Goal: Task Accomplishment & Management: Manage account settings

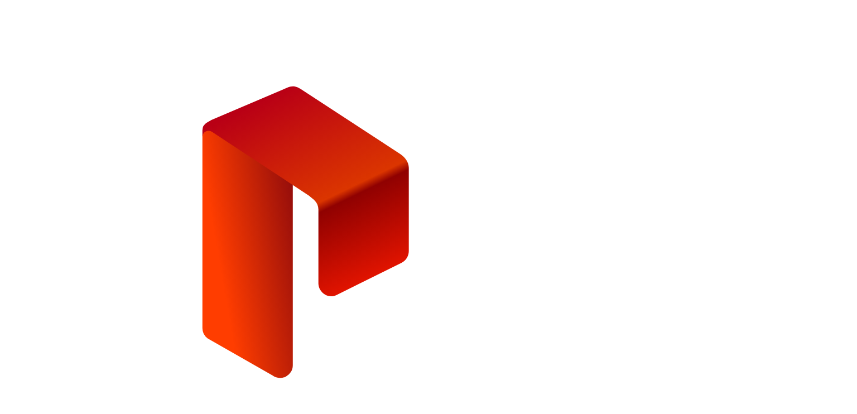
type input "**********"
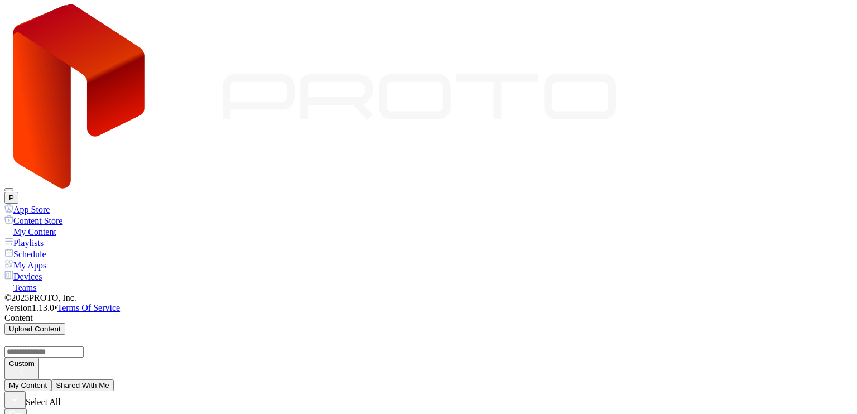
click at [56, 271] on div "Devices" at bounding box center [428, 276] width 848 height 11
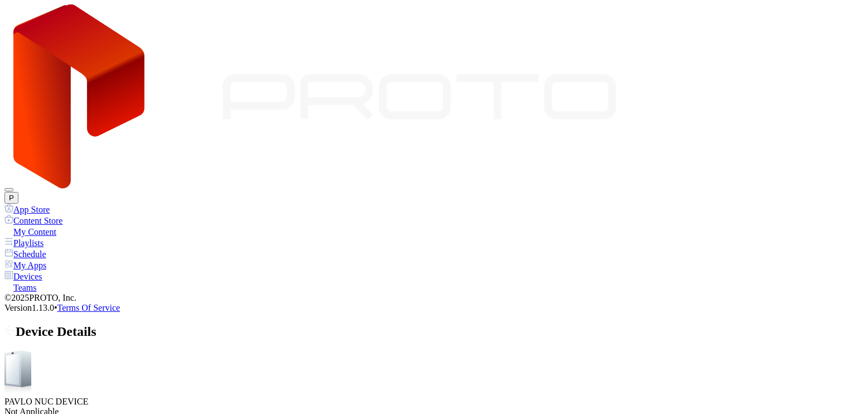
drag, startPoint x: 321, startPoint y: 186, endPoint x: 307, endPoint y: 187, distance: 14.0
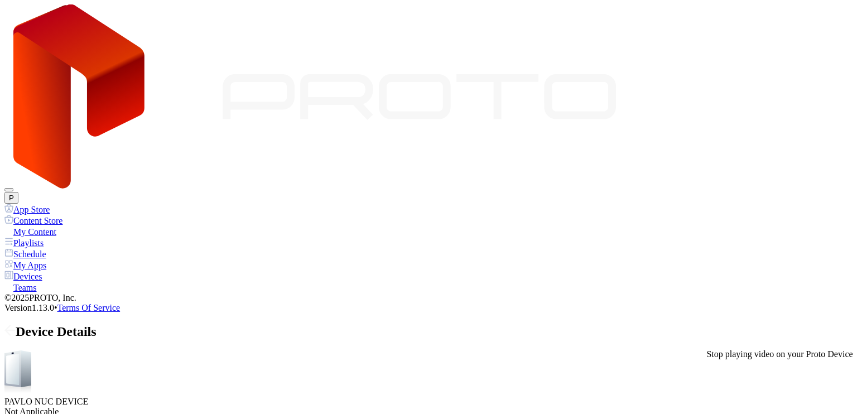
click at [678, 324] on div "Device Details" at bounding box center [428, 331] width 848 height 15
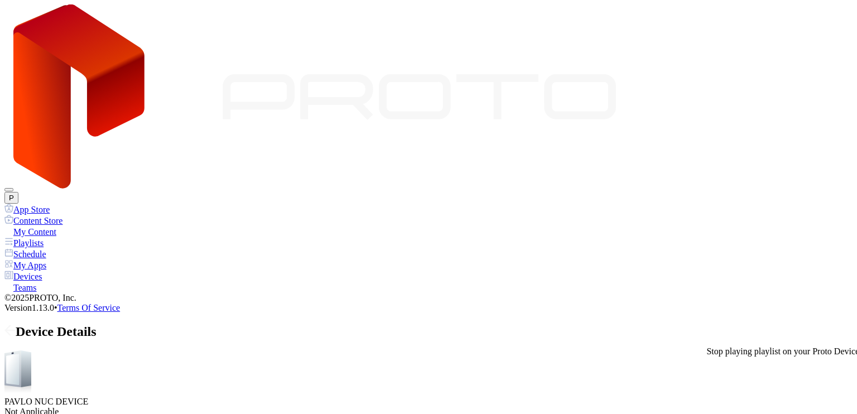
click at [61, 226] on div "My Content" at bounding box center [428, 231] width 848 height 11
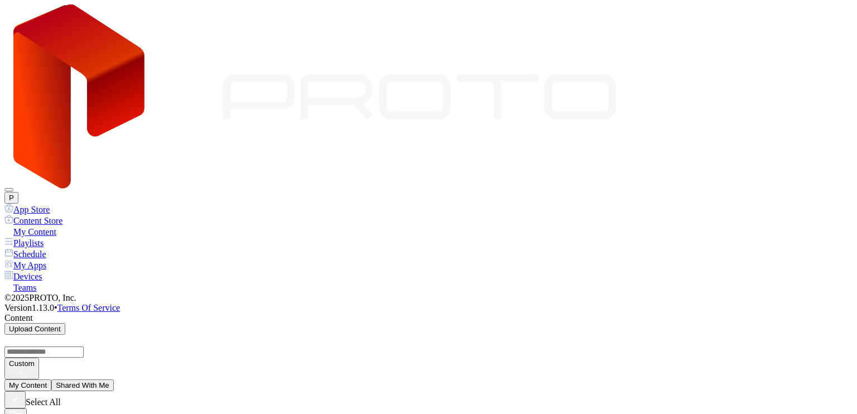
scroll to position [1106, 0]
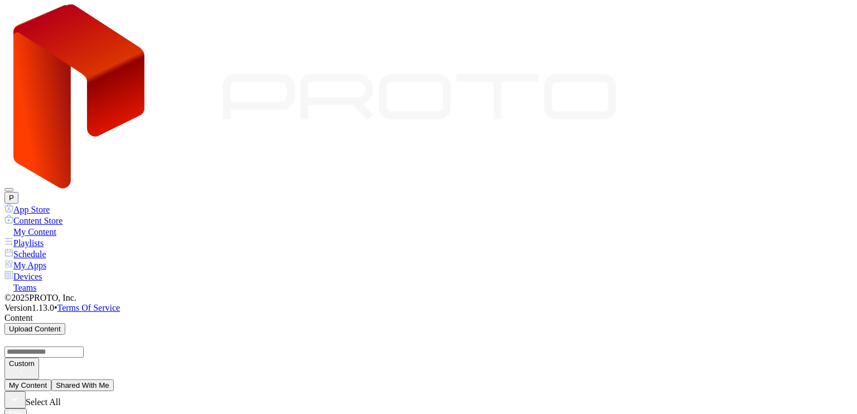
click at [65, 237] on div "Playlists" at bounding box center [428, 242] width 848 height 11
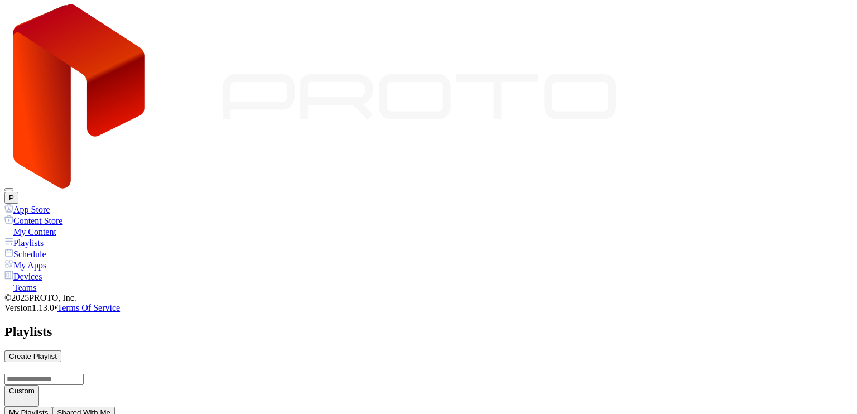
click at [74, 259] on div "My Apps" at bounding box center [428, 264] width 848 height 11
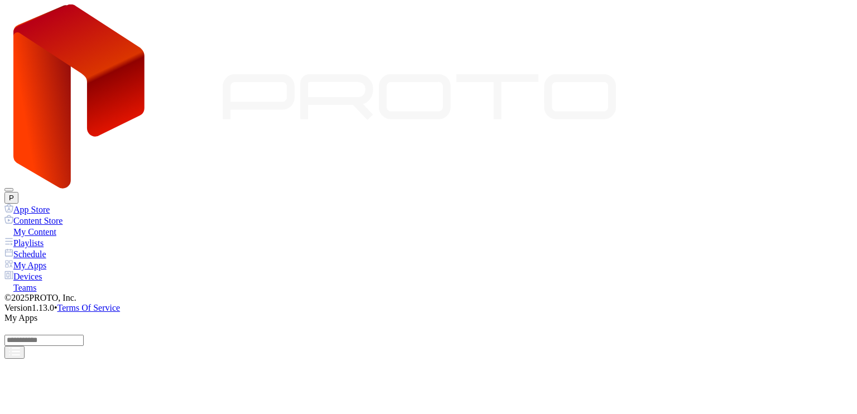
click at [77, 271] on div "Devices" at bounding box center [428, 276] width 848 height 11
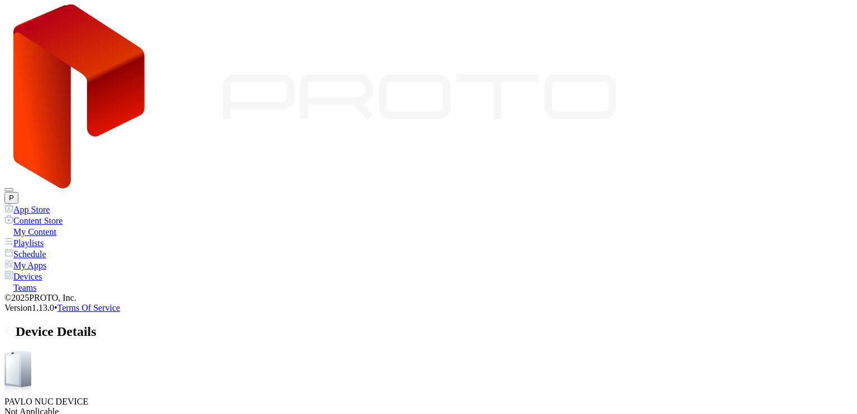
scroll to position [138, 0]
click at [68, 226] on div "My Content" at bounding box center [428, 231] width 848 height 11
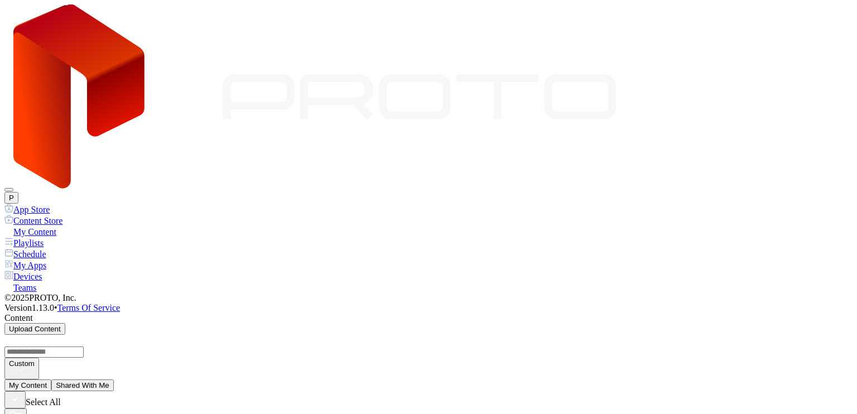
scroll to position [1506, 0]
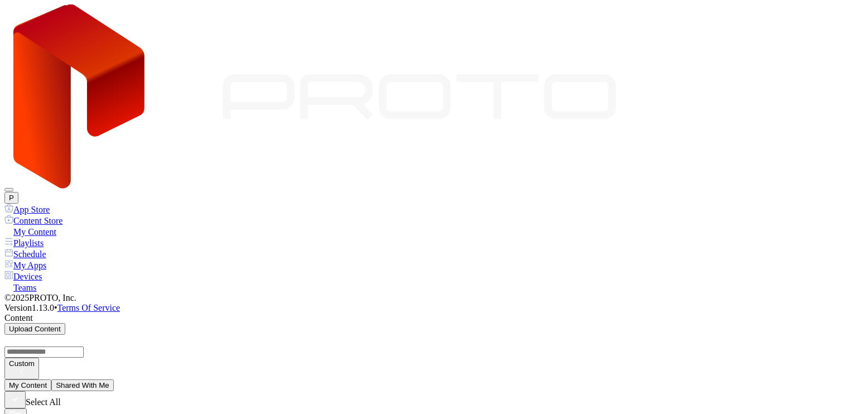
click at [51, 271] on div "Devices" at bounding box center [428, 276] width 848 height 11
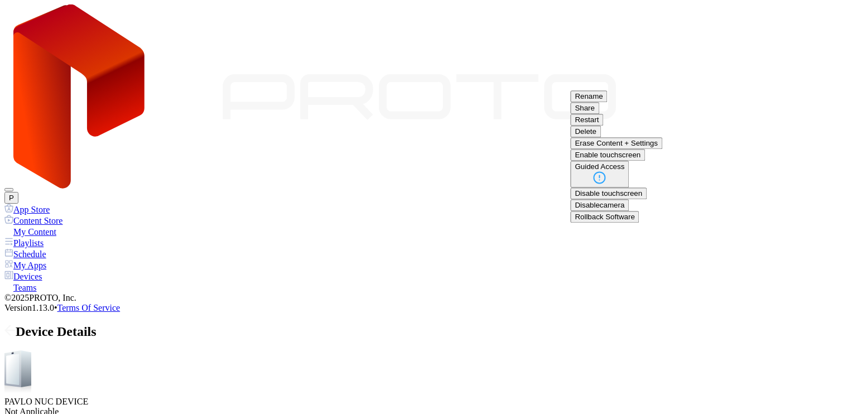
click at [601, 137] on button "Delete" at bounding box center [585, 132] width 31 height 12
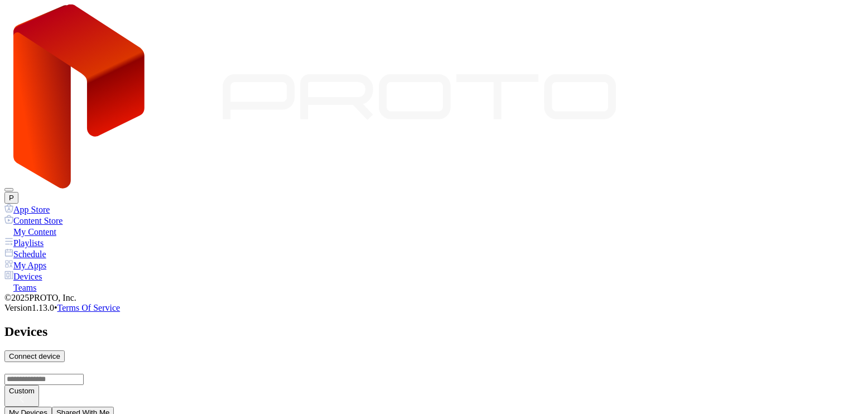
click at [555, 324] on div "Devices Connect device" at bounding box center [428, 343] width 848 height 38
click at [60, 352] on div "Connect device" at bounding box center [34, 356] width 51 height 8
type input "*"
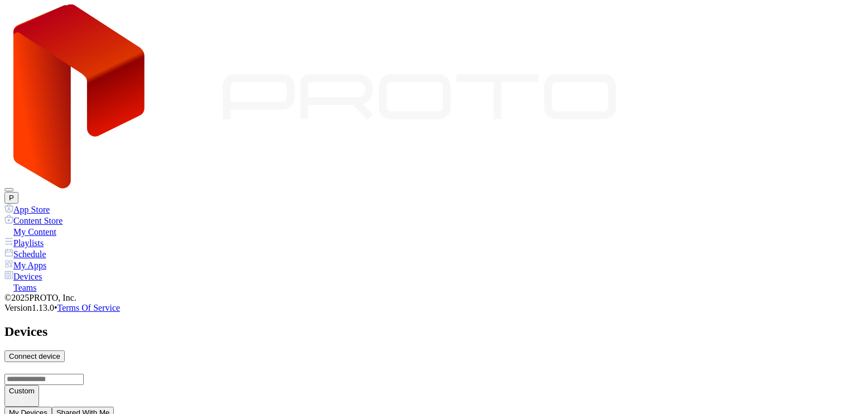
type input "*"
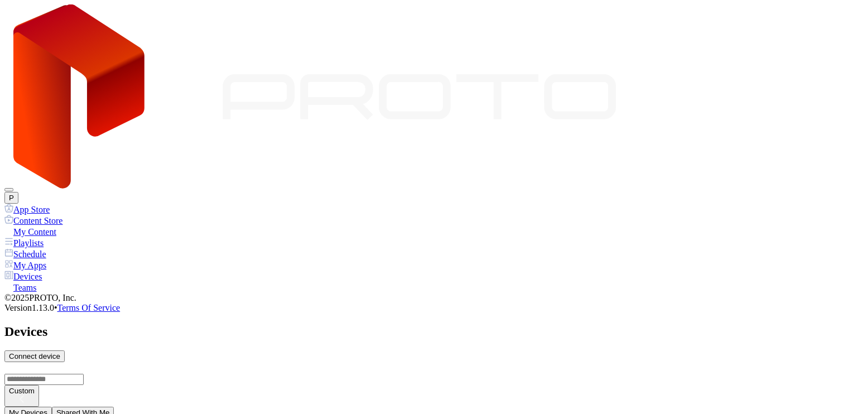
drag, startPoint x: 370, startPoint y: 225, endPoint x: 297, endPoint y: 227, distance: 73.7
type input "**********"
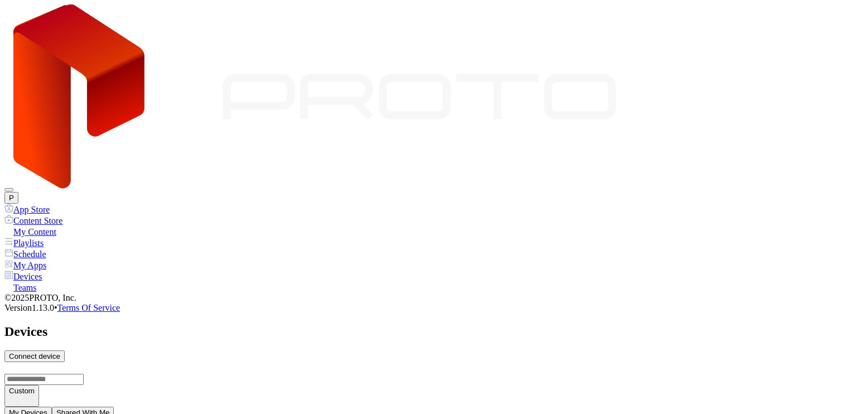
click at [62, 259] on div "My Apps" at bounding box center [428, 264] width 848 height 11
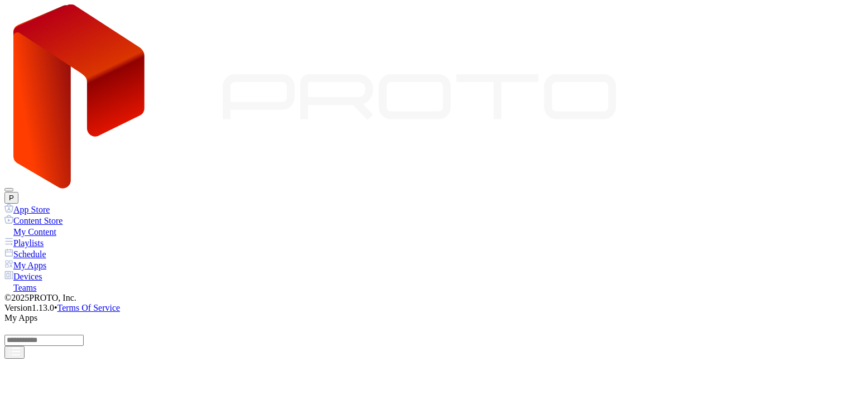
scroll to position [614, 0]
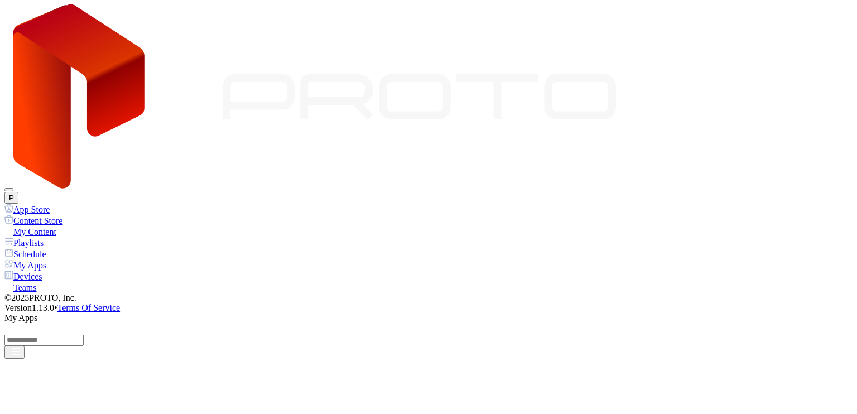
drag, startPoint x: 619, startPoint y: 306, endPoint x: 669, endPoint y: 315, distance: 50.6
click at [54, 237] on div "Playlists" at bounding box center [428, 242] width 848 height 11
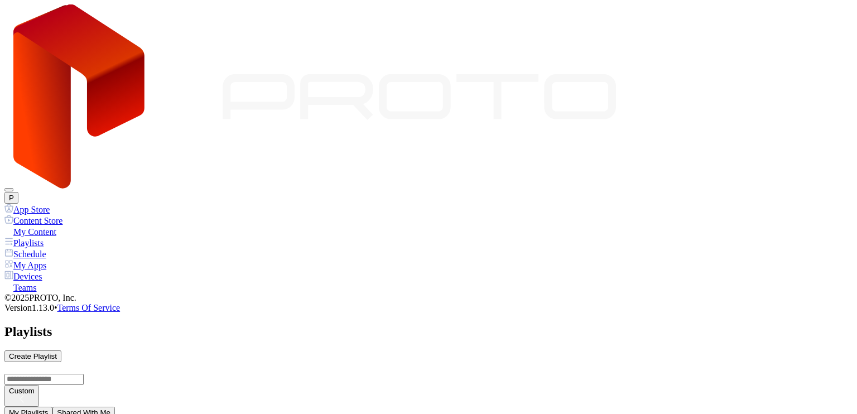
drag, startPoint x: 317, startPoint y: 211, endPoint x: 435, endPoint y: 260, distance: 128.1
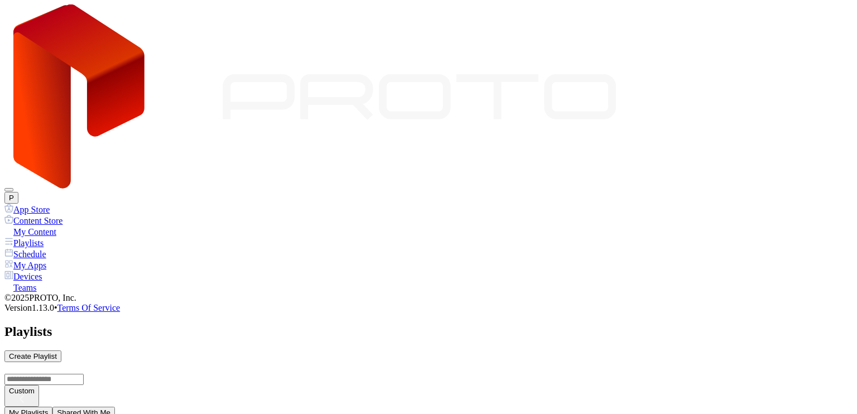
click at [49, 226] on div "My Content" at bounding box center [428, 231] width 848 height 11
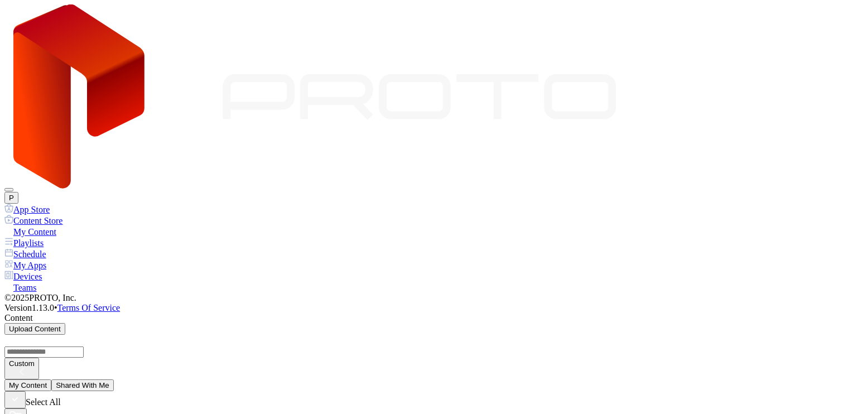
scroll to position [1595, 0]
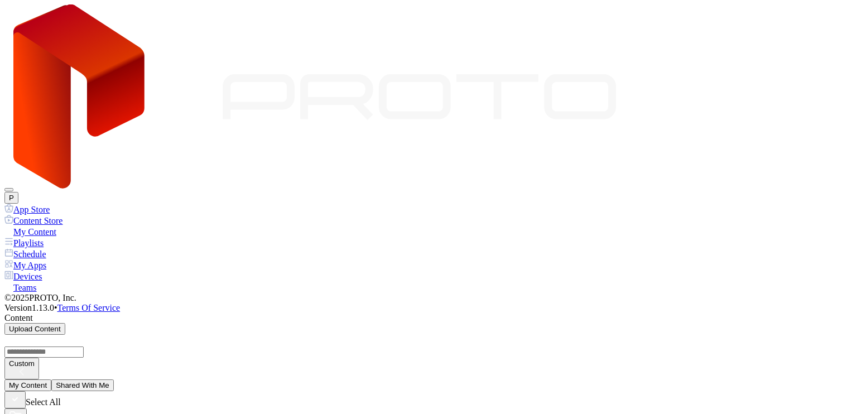
click at [63, 271] on div "Devices" at bounding box center [428, 276] width 848 height 11
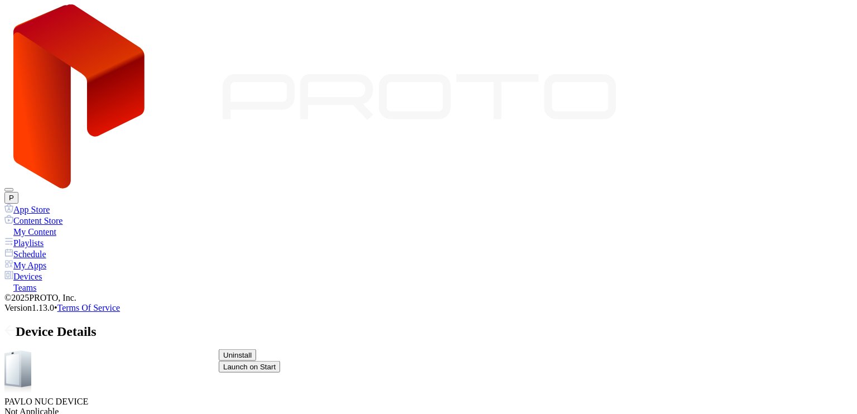
click at [256, 349] on button "Uninstall" at bounding box center [237, 355] width 37 height 12
click at [59, 259] on div "My Apps" at bounding box center [428, 264] width 848 height 11
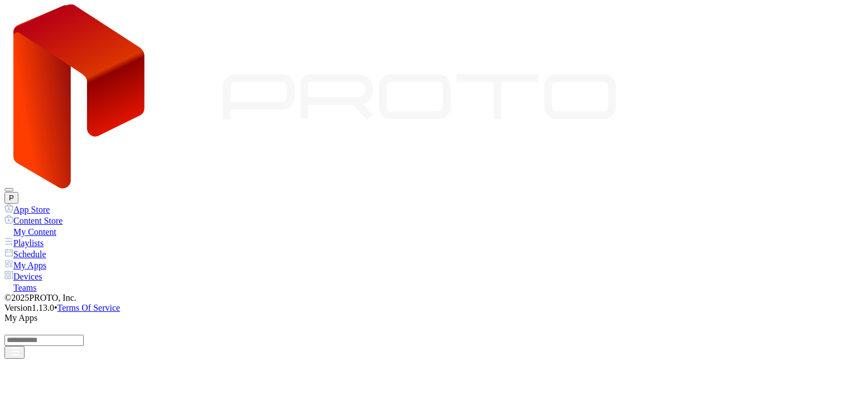
scroll to position [614, 0]
click at [55, 271] on div "Devices" at bounding box center [428, 276] width 848 height 11
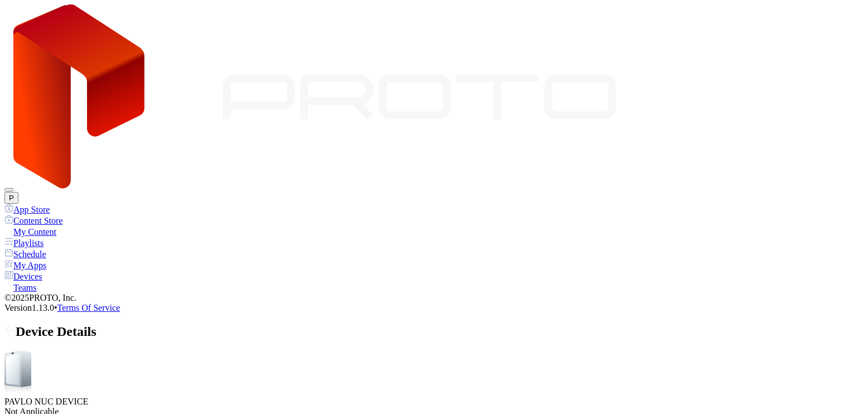
click at [68, 271] on div "Devices" at bounding box center [428, 276] width 848 height 11
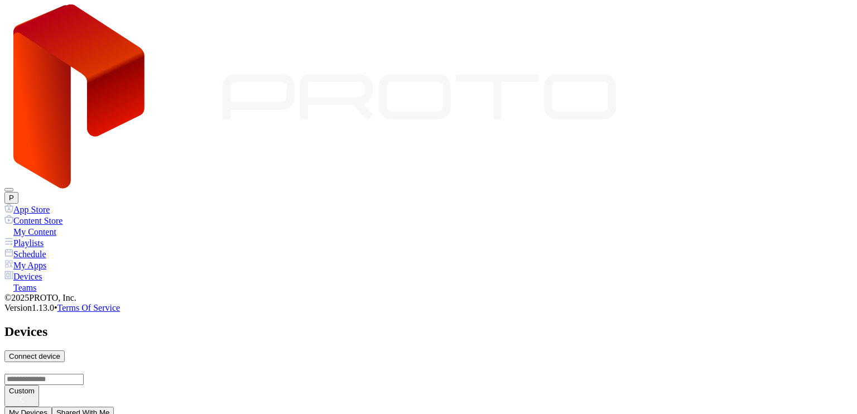
click at [63, 259] on div "My Apps" at bounding box center [428, 264] width 848 height 11
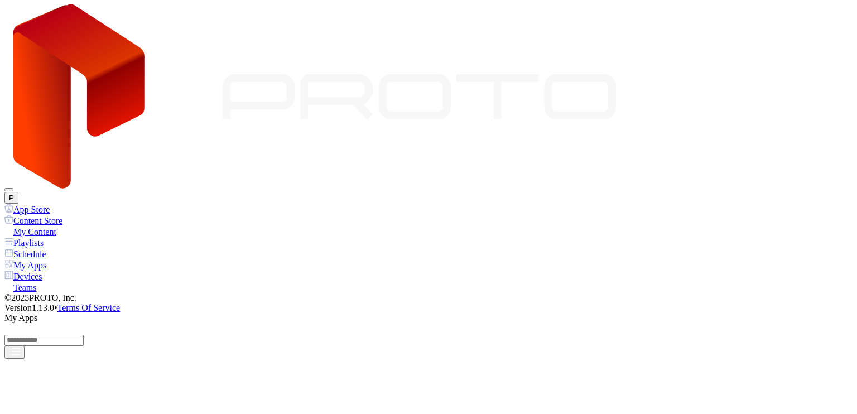
scroll to position [558, 0]
click at [27, 271] on div "Devices" at bounding box center [428, 276] width 848 height 11
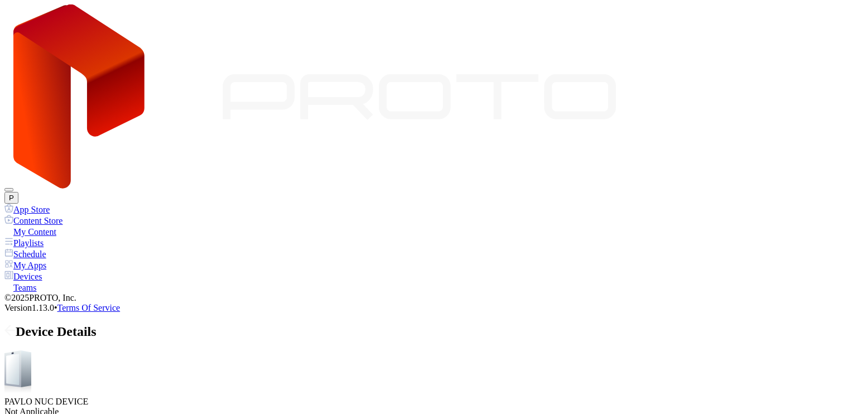
drag, startPoint x: 297, startPoint y: 192, endPoint x: 292, endPoint y: 186, distance: 7.9
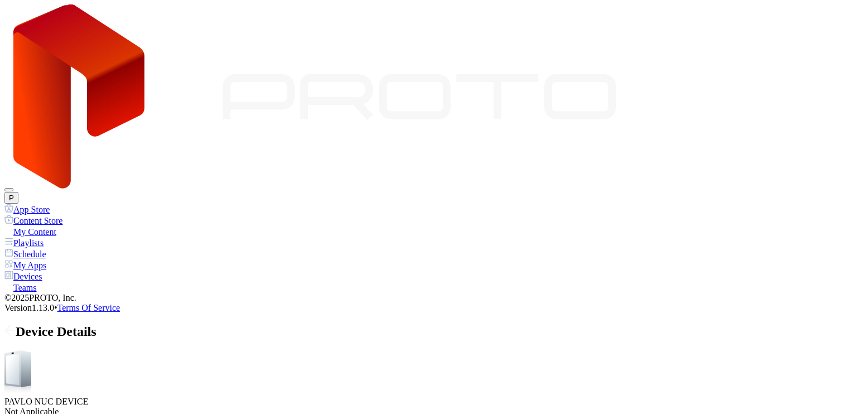
click at [573, 344] on button "Launch on Start" at bounding box center [542, 350] width 61 height 12
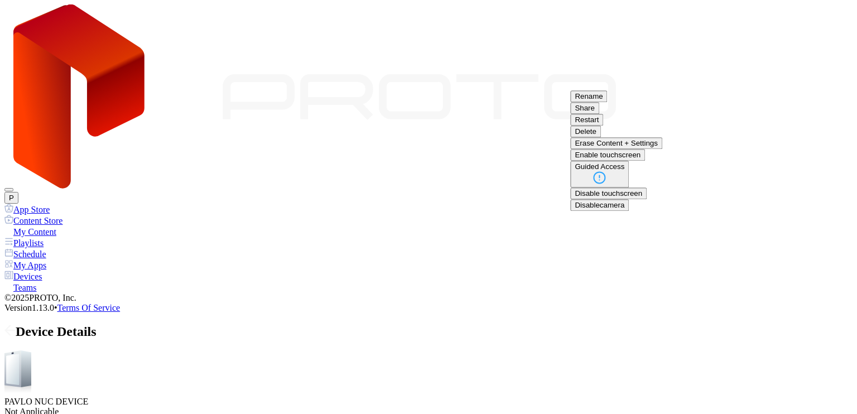
click at [603, 126] on button "Restart" at bounding box center [586, 120] width 33 height 12
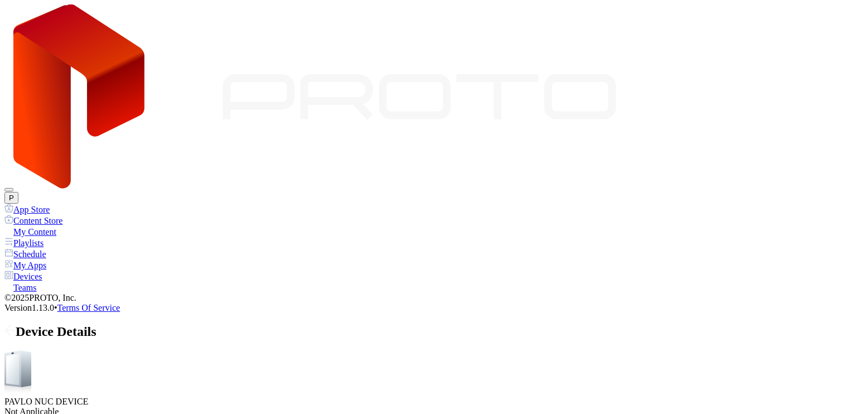
click at [563, 344] on button "Launch on Start" at bounding box center [526, 346] width 74 height 17
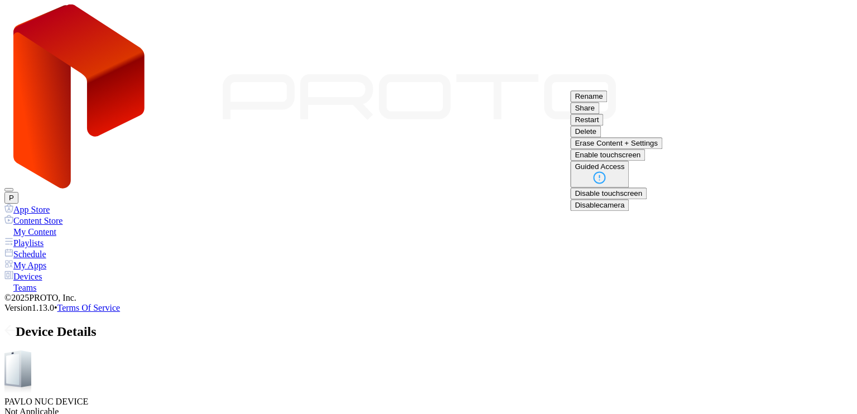
click at [603, 126] on button "Restart" at bounding box center [586, 120] width 33 height 12
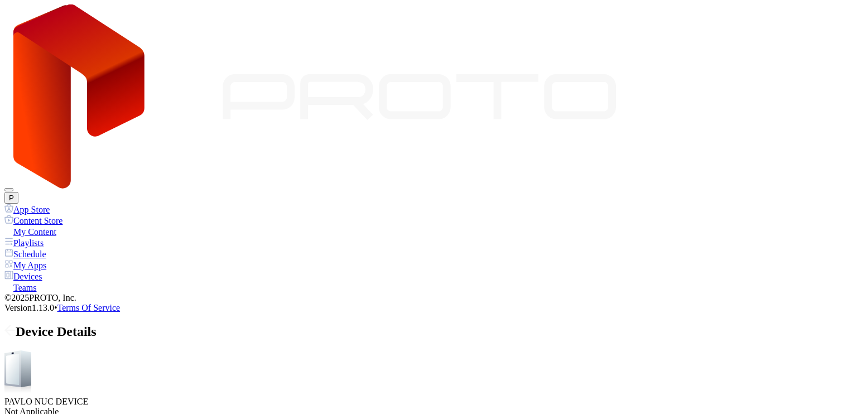
click at [378, 344] on button "Launch on Start" at bounding box center [346, 350] width 61 height 12
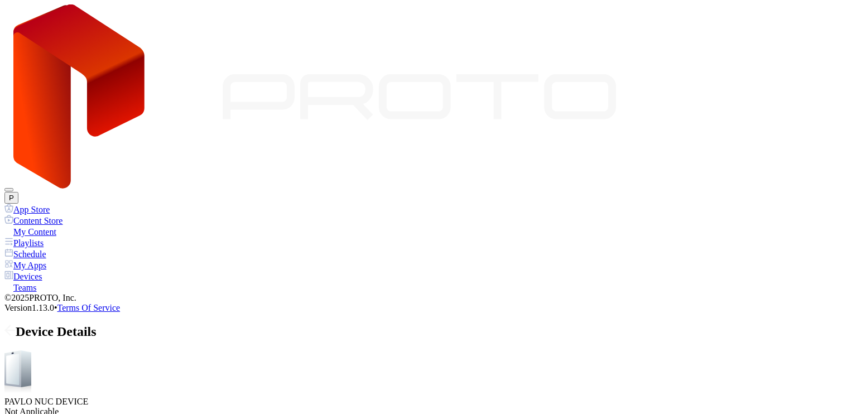
click at [368, 345] on button "Launch on Start" at bounding box center [331, 346] width 74 height 17
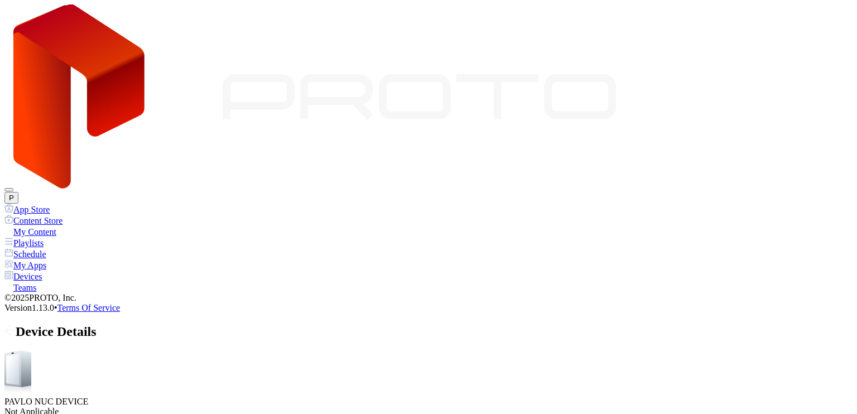
click at [67, 271] on div "Devices" at bounding box center [428, 276] width 848 height 11
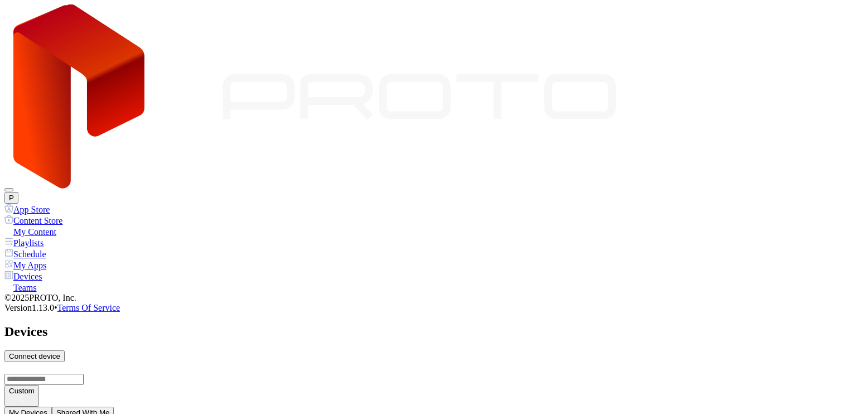
click at [60, 352] on div "Connect device" at bounding box center [34, 356] width 51 height 8
type input "*"
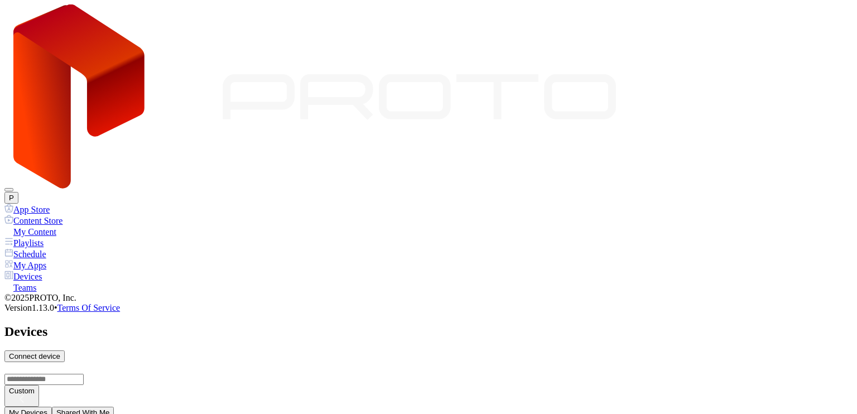
type input "*"
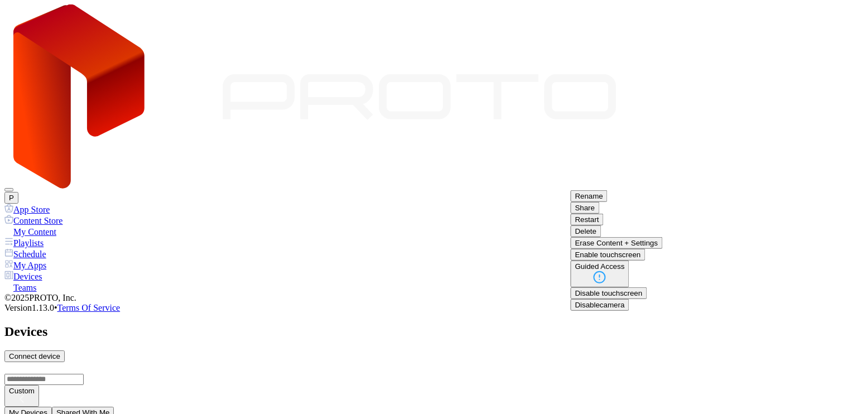
click at [601, 237] on button "Delete" at bounding box center [585, 231] width 31 height 12
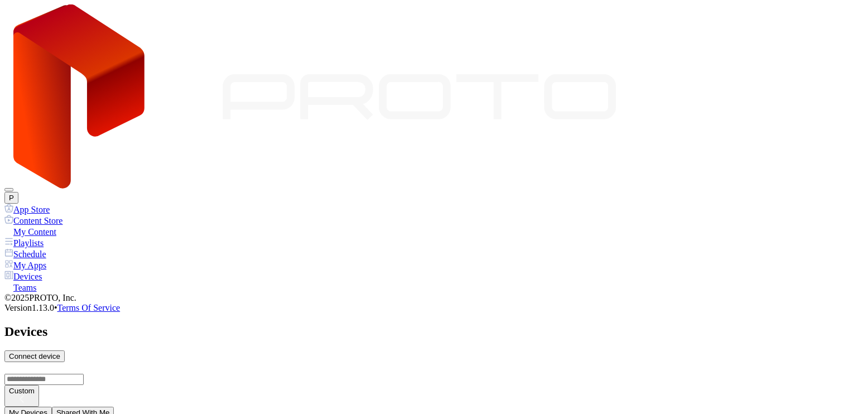
click at [40, 282] on div "Teams" at bounding box center [428, 287] width 848 height 11
click at [403, 355] on div "ваівп" at bounding box center [428, 360] width 848 height 10
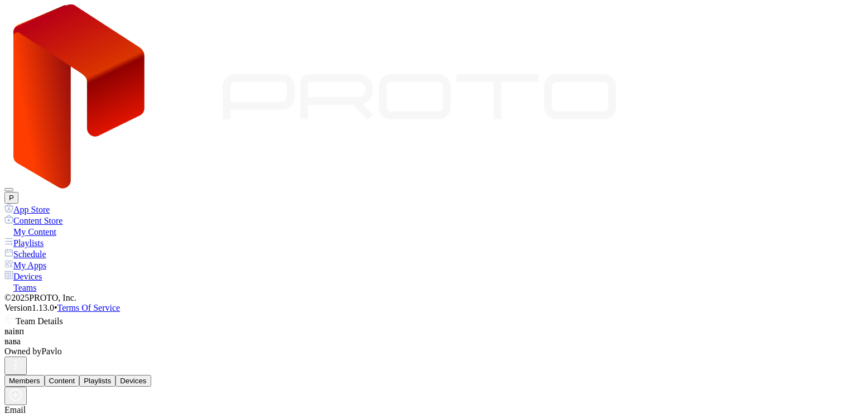
click at [16, 393] on icon "button" at bounding box center [16, 395] width 0 height 4
paste input
click at [151, 375] on button "Devices" at bounding box center [132, 381] width 35 height 12
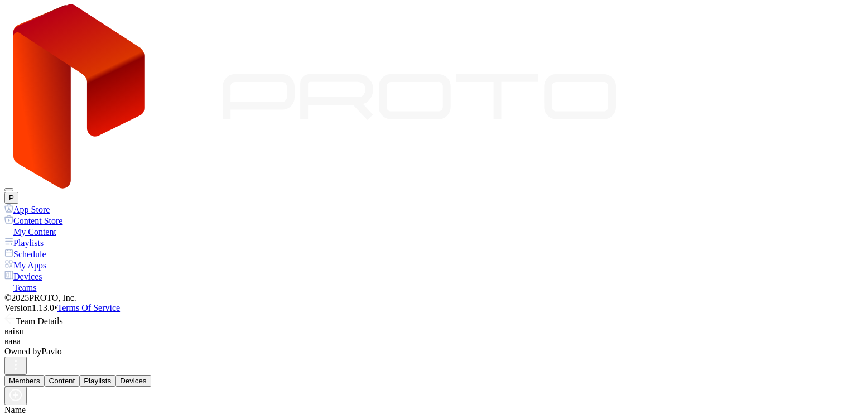
click at [45, 375] on button "Members" at bounding box center [24, 381] width 40 height 12
click at [18, 192] on button "P" at bounding box center [11, 198] width 14 height 12
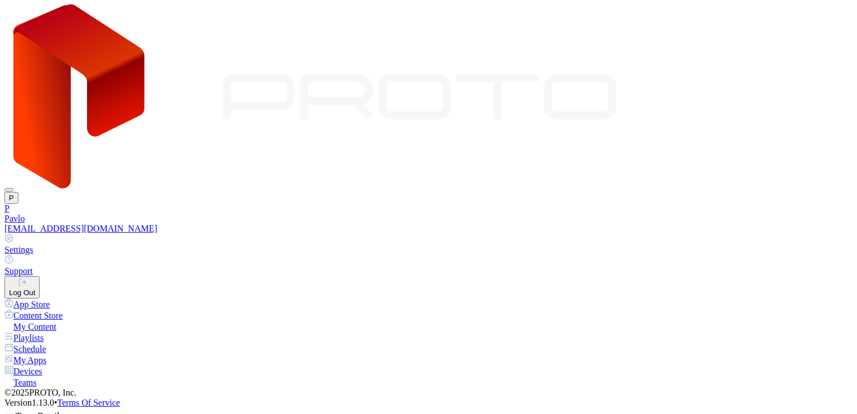
click at [35, 288] on div "Log Out" at bounding box center [22, 292] width 26 height 8
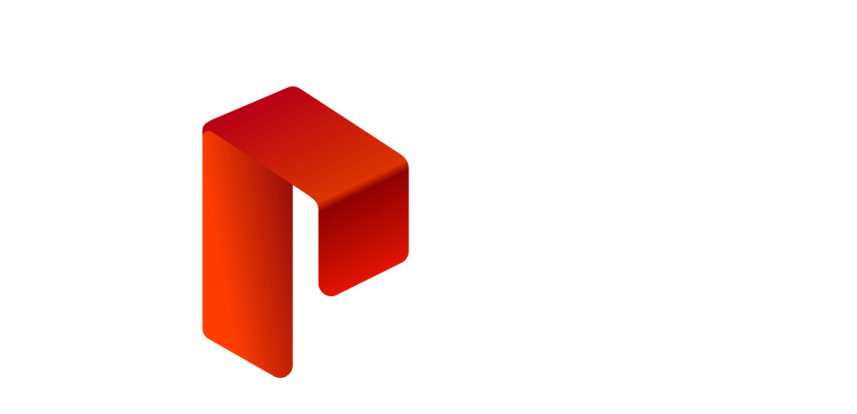
type input "**********"
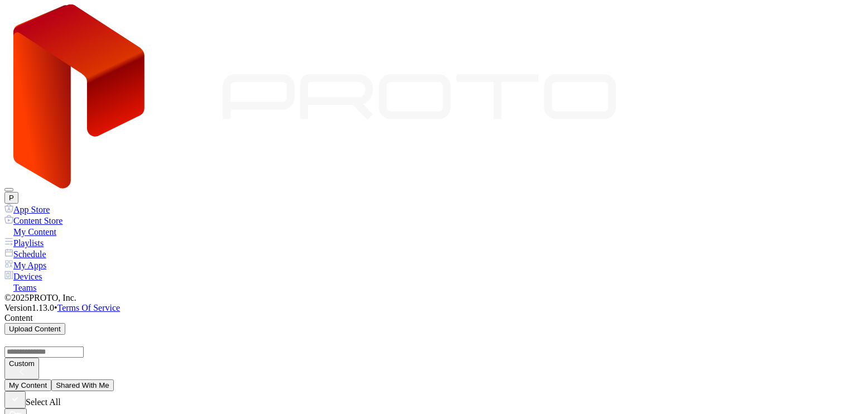
click at [56, 282] on div "Teams" at bounding box center [428, 287] width 848 height 11
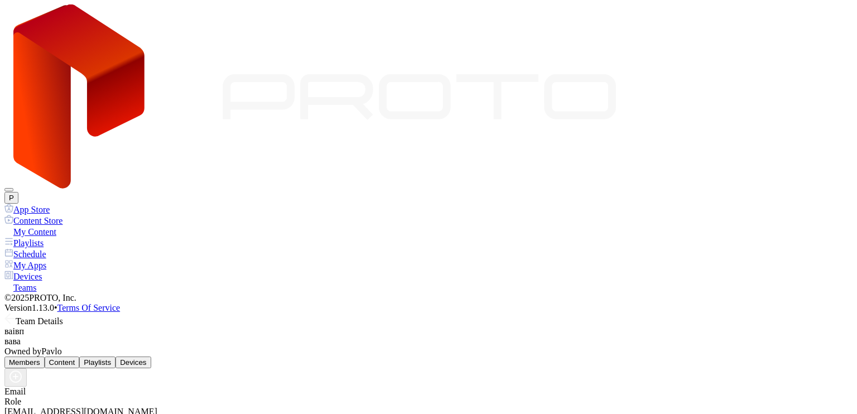
drag, startPoint x: 315, startPoint y: 291, endPoint x: 153, endPoint y: 291, distance: 161.2
copy div "[EMAIL_ADDRESS][DOMAIN_NAME]"
click at [55, 226] on div "My Content" at bounding box center [428, 231] width 848 height 11
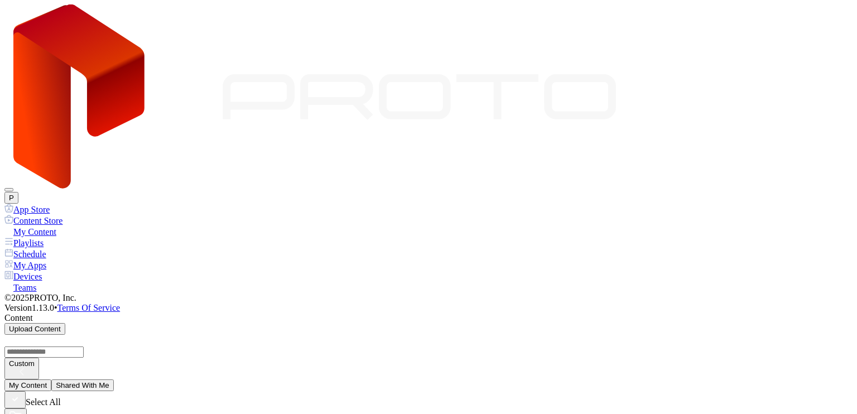
click at [245, 291] on button "Assign" at bounding box center [229, 297] width 31 height 12
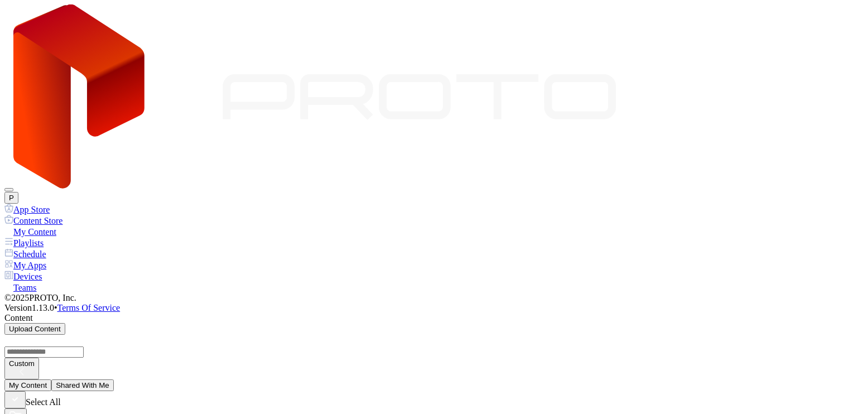
click at [71, 237] on div "Playlists" at bounding box center [428, 242] width 848 height 11
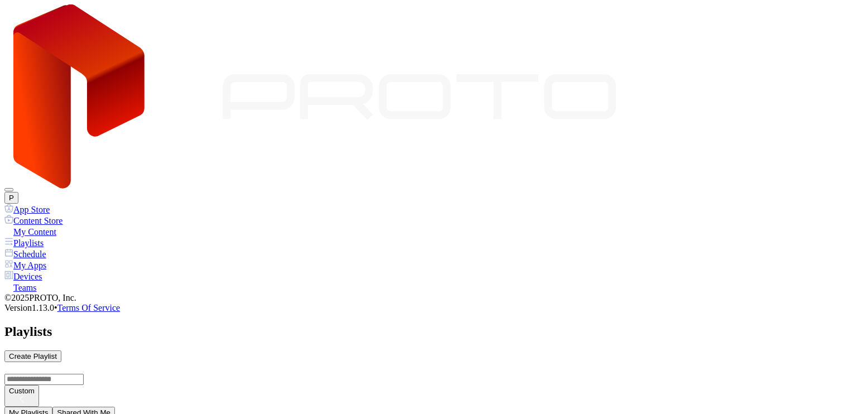
click at [153, 218] on button "Assign" at bounding box center [137, 224] width 31 height 12
click at [50, 259] on div "My Apps" at bounding box center [428, 264] width 848 height 11
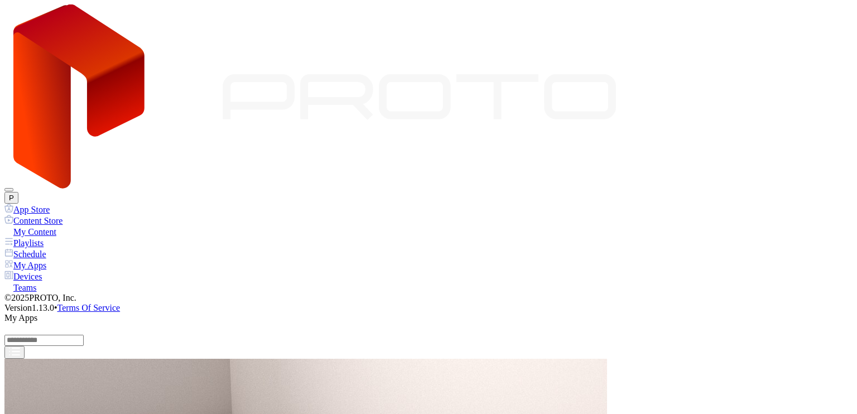
click at [50, 282] on div "Teams" at bounding box center [428, 287] width 848 height 11
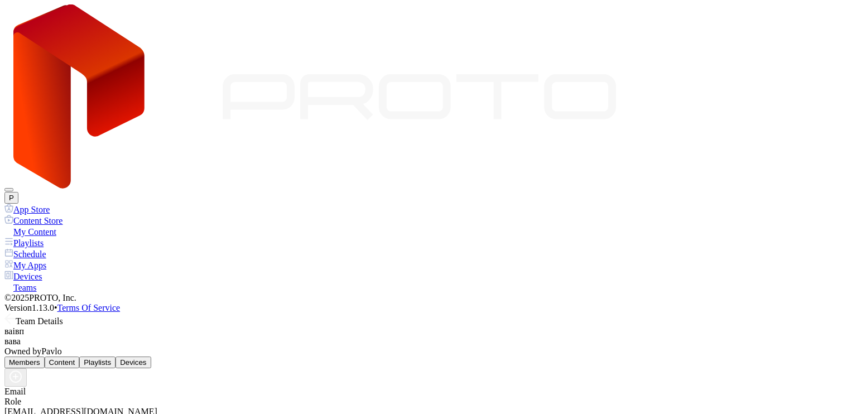
click at [80, 357] on button "Content" at bounding box center [62, 363] width 35 height 12
click at [115, 357] on button "Playlists" at bounding box center [97, 363] width 36 height 12
click at [340, 357] on div "Members Content Playlists Devices" at bounding box center [428, 372] width 848 height 30
click at [151, 357] on button "Devices" at bounding box center [132, 363] width 35 height 12
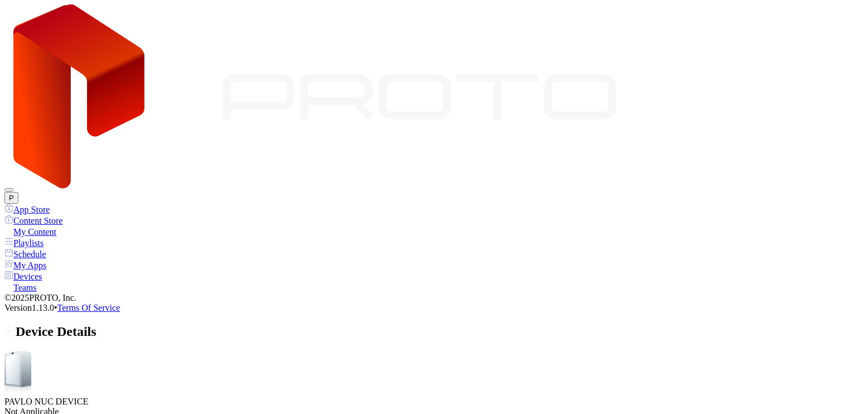
scroll to position [10, 0]
drag, startPoint x: 522, startPoint y: 379, endPoint x: 528, endPoint y: 378, distance: 5.6
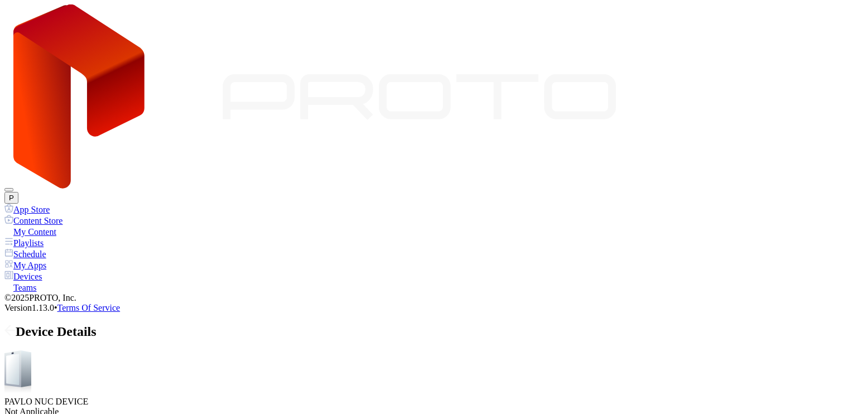
click at [44, 282] on div "Teams" at bounding box center [428, 287] width 848 height 11
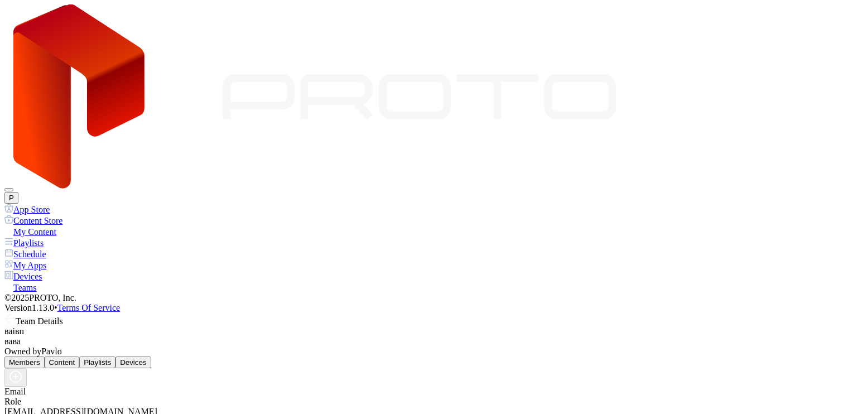
click at [662, 245] on button "Leave Team" at bounding box center [637, 239] width 49 height 12
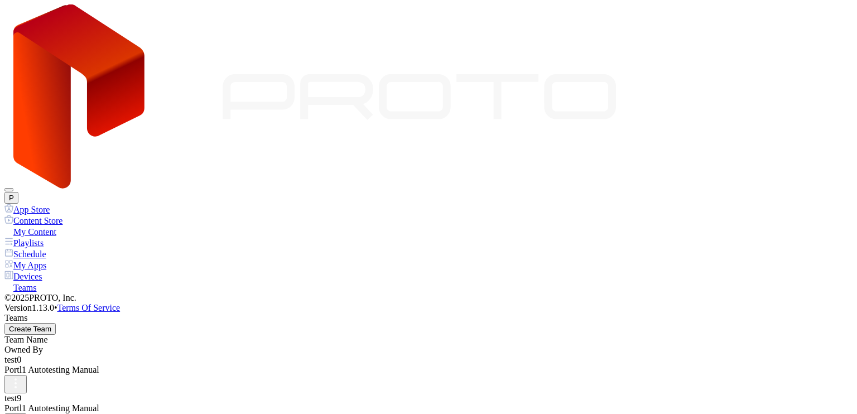
click at [18, 192] on button "P" at bounding box center [11, 198] width 14 height 12
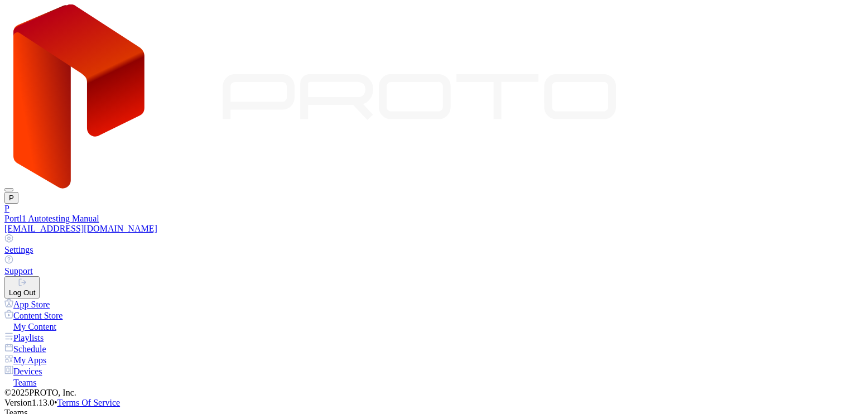
click at [40, 276] on button "Log Out" at bounding box center [21, 287] width 35 height 22
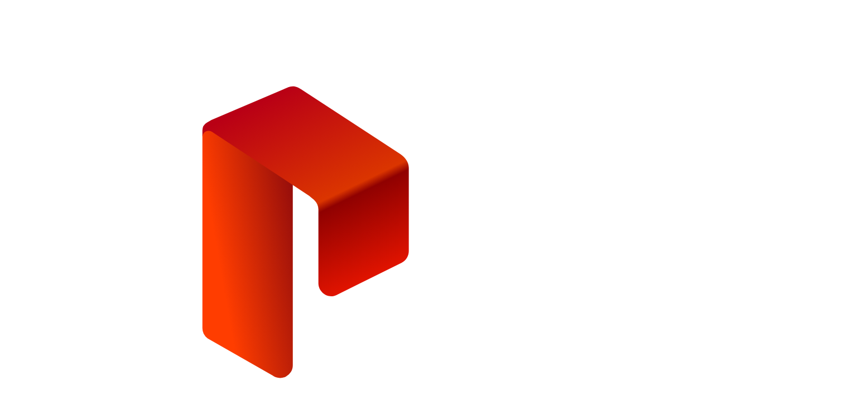
type input "**********"
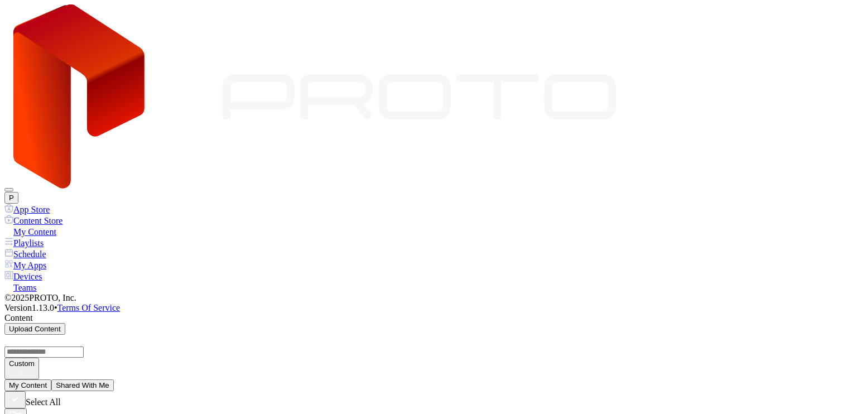
click at [63, 271] on div "Devices" at bounding box center [428, 276] width 848 height 11
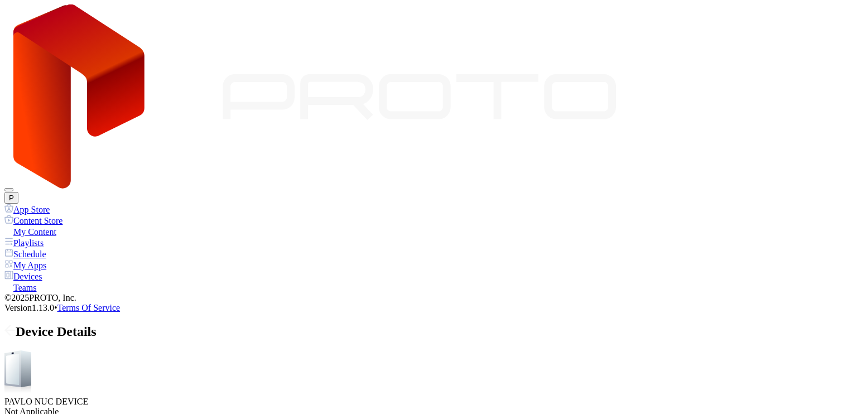
click at [16, 325] on icon at bounding box center [9, 330] width 11 height 11
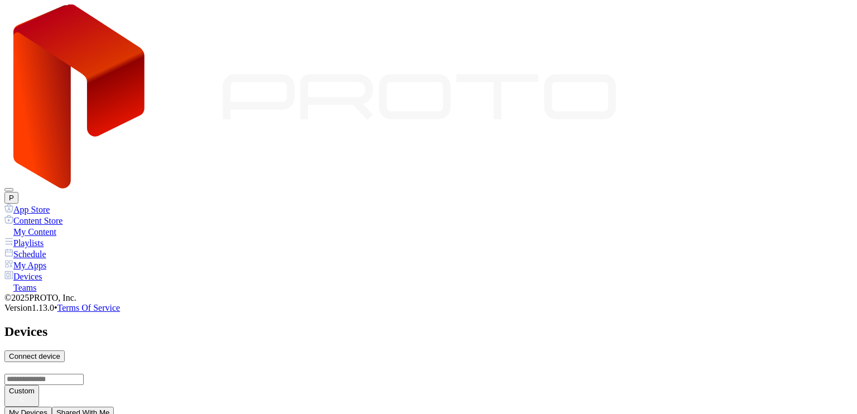
click at [37, 259] on div "My Apps" at bounding box center [428, 264] width 848 height 11
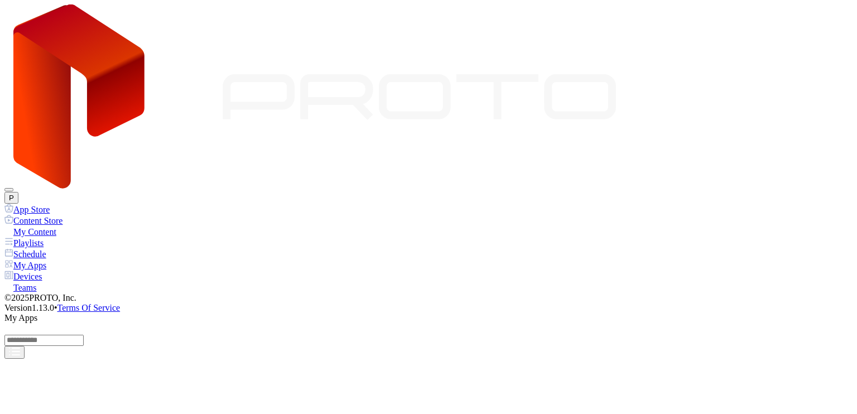
click at [49, 271] on div "Devices" at bounding box center [428, 276] width 848 height 11
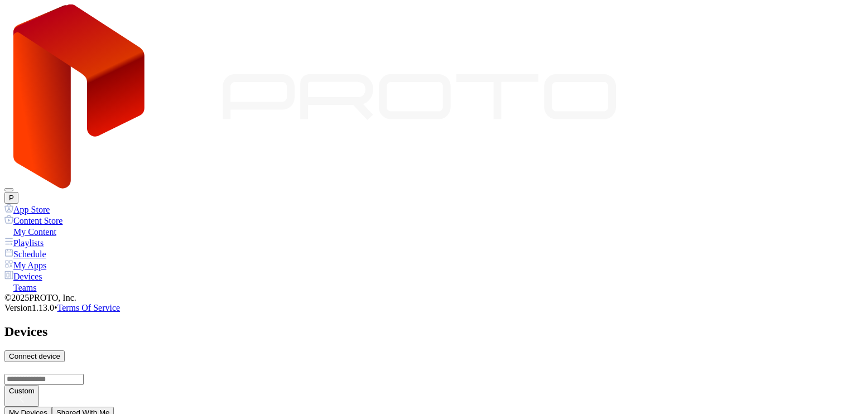
click at [60, 352] on div "Connect device" at bounding box center [34, 356] width 51 height 8
type input "*"
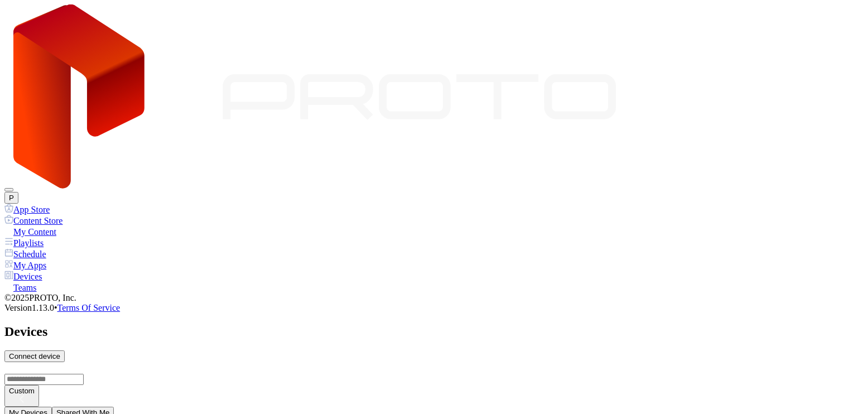
type input "*"
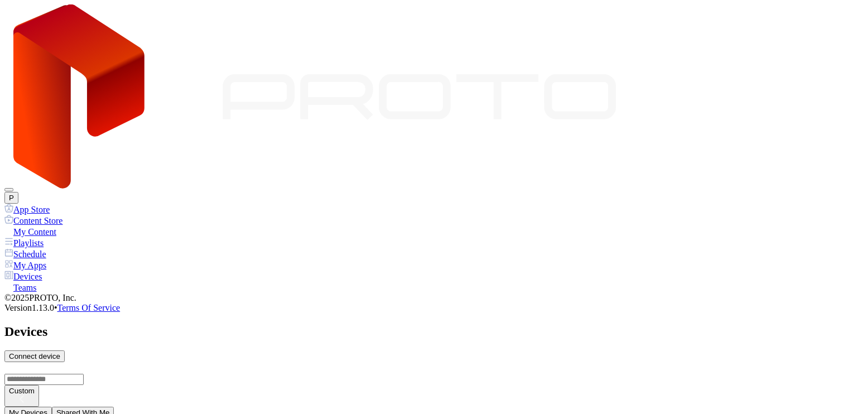
drag, startPoint x: 356, startPoint y: 223, endPoint x: 299, endPoint y: 222, distance: 56.9
type input "**********"
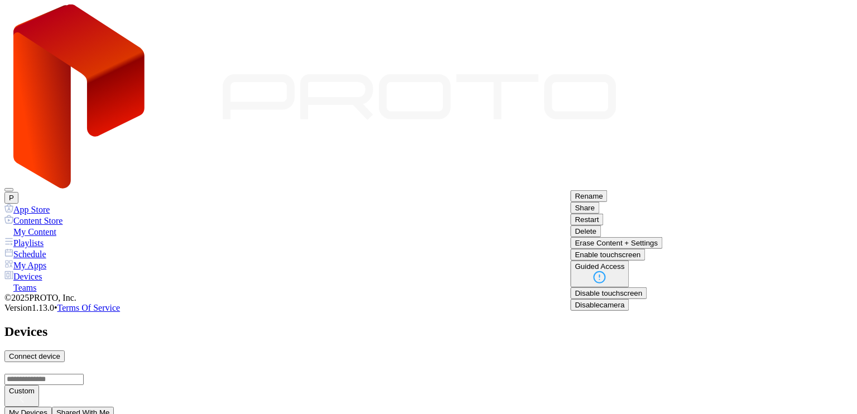
scroll to position [112, 0]
click at [662, 249] on button "Erase Content + Settings" at bounding box center [616, 243] width 92 height 12
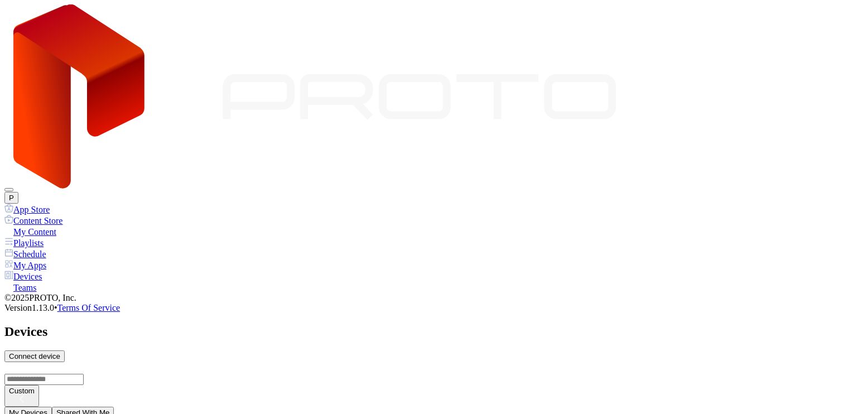
click at [60, 352] on div "Connect device" at bounding box center [34, 356] width 51 height 8
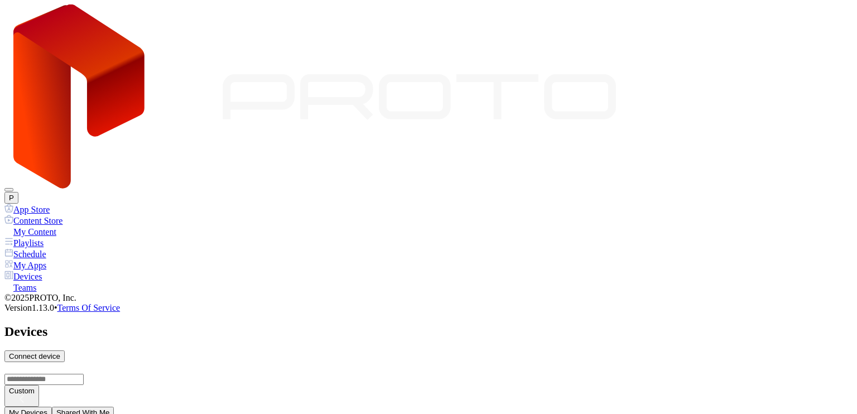
type input "*"
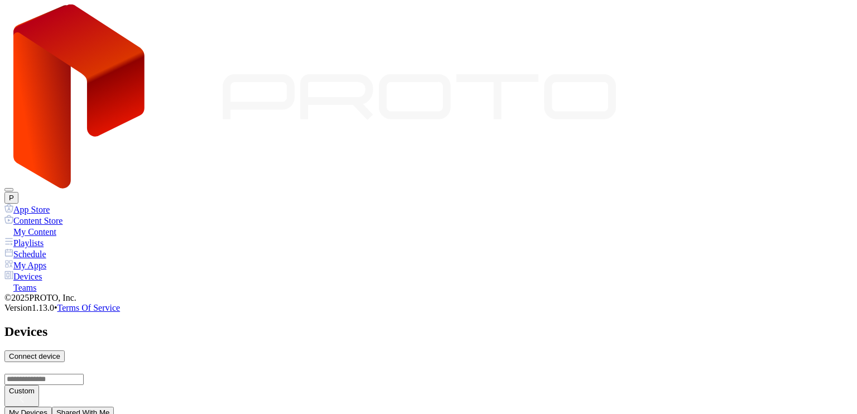
type input "*"
drag, startPoint x: 351, startPoint y: 219, endPoint x: 296, endPoint y: 225, distance: 55.1
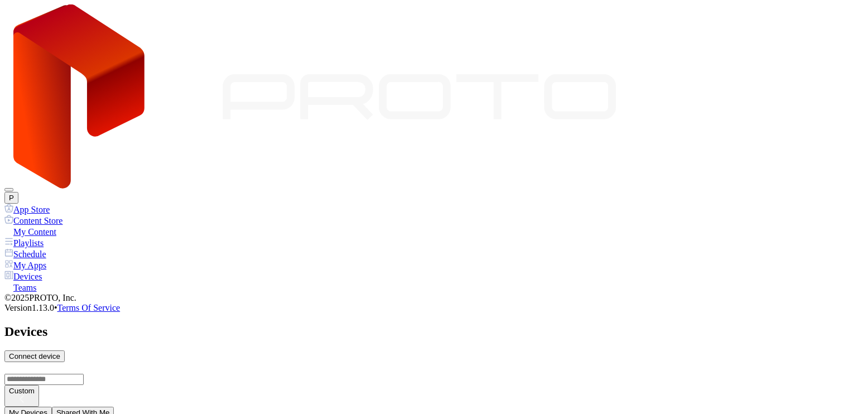
type input "**********"
click at [44, 226] on div "My Content" at bounding box center [428, 231] width 848 height 11
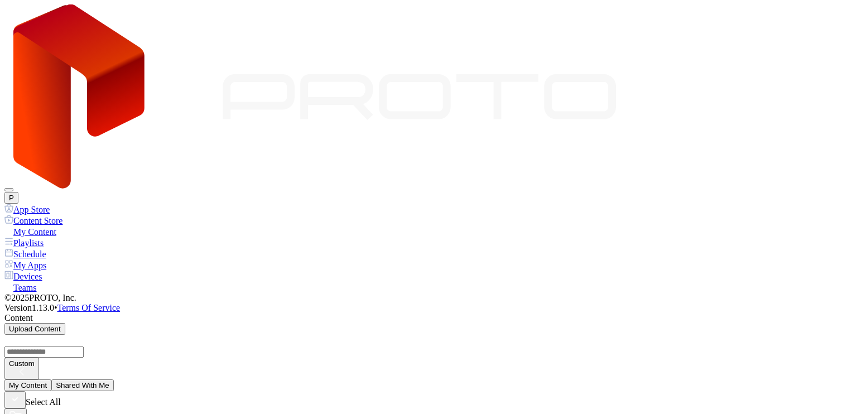
scroll to position [1316, 0]
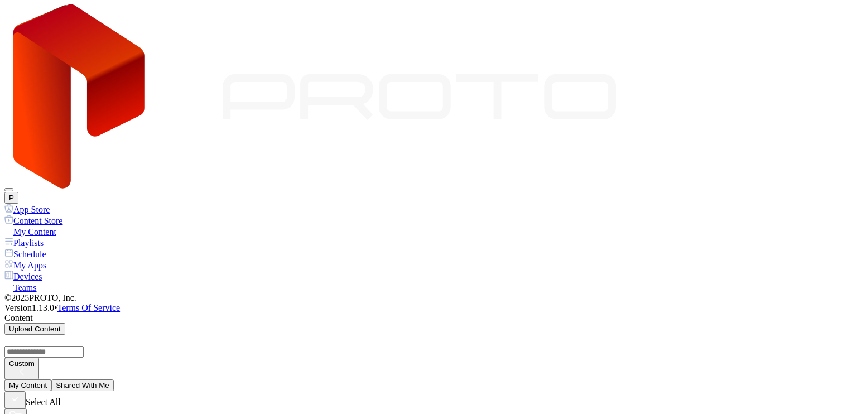
click at [64, 237] on div "Playlists" at bounding box center [428, 242] width 848 height 11
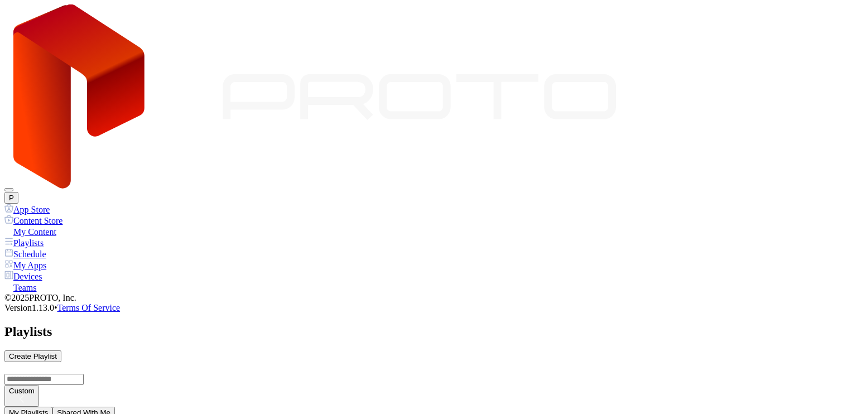
click at [52, 259] on div "My Apps" at bounding box center [428, 264] width 848 height 11
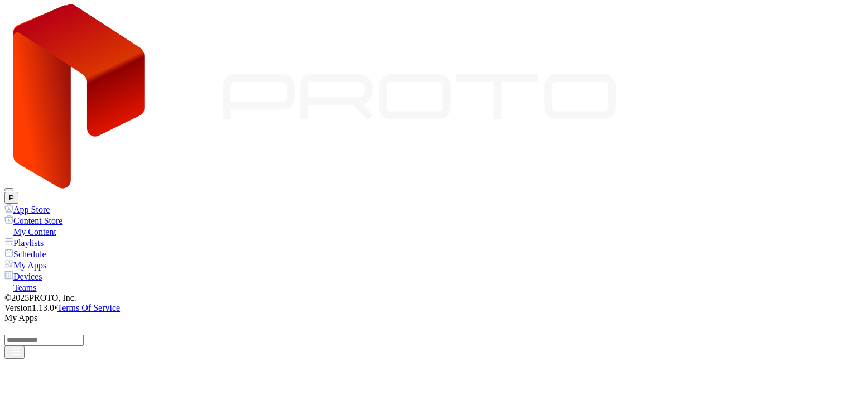
drag, startPoint x: 611, startPoint y: 311, endPoint x: 694, endPoint y: 314, distance: 83.2
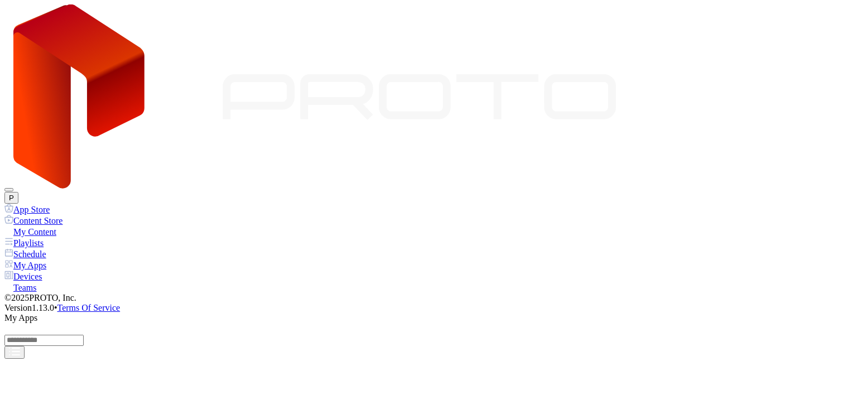
click at [47, 271] on div "Devices" at bounding box center [428, 276] width 848 height 11
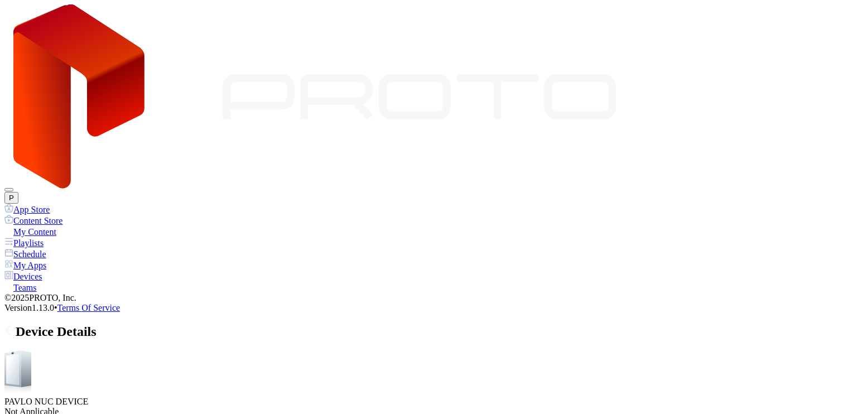
drag, startPoint x: 384, startPoint y: 177, endPoint x: 402, endPoint y: 178, distance: 17.9
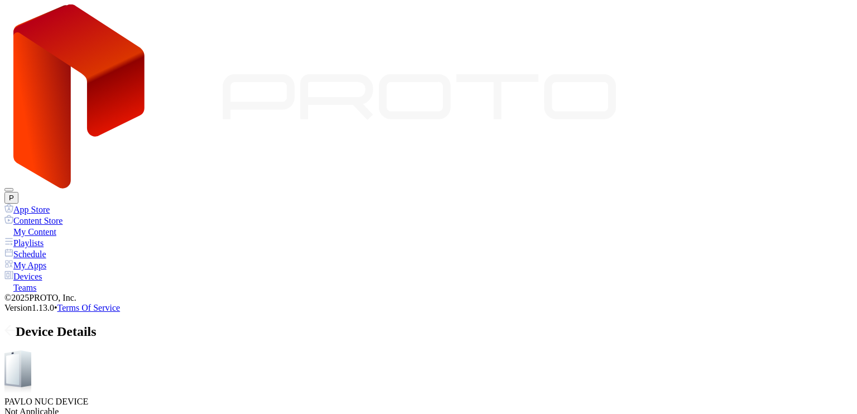
drag, startPoint x: 164, startPoint y: 198, endPoint x: 186, endPoint y: 176, distance: 31.2
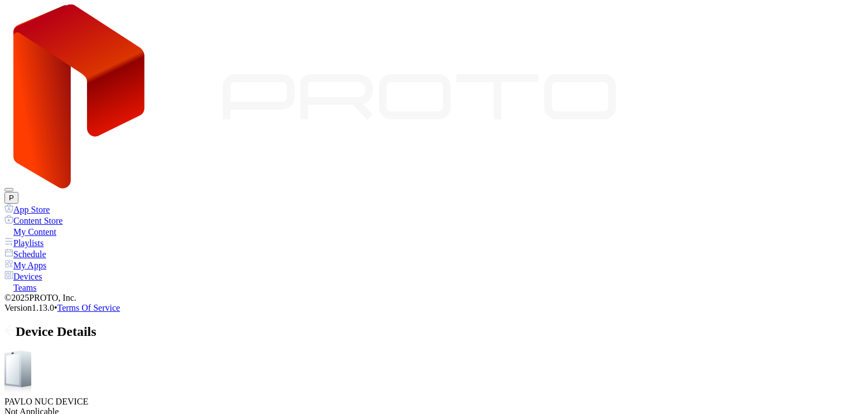
click at [53, 248] on div "Schedule" at bounding box center [428, 253] width 848 height 11
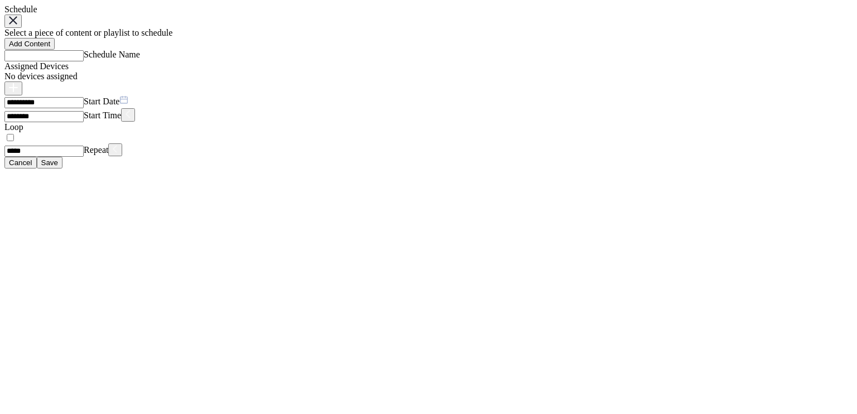
click at [50, 48] on div "Add Content" at bounding box center [29, 44] width 41 height 8
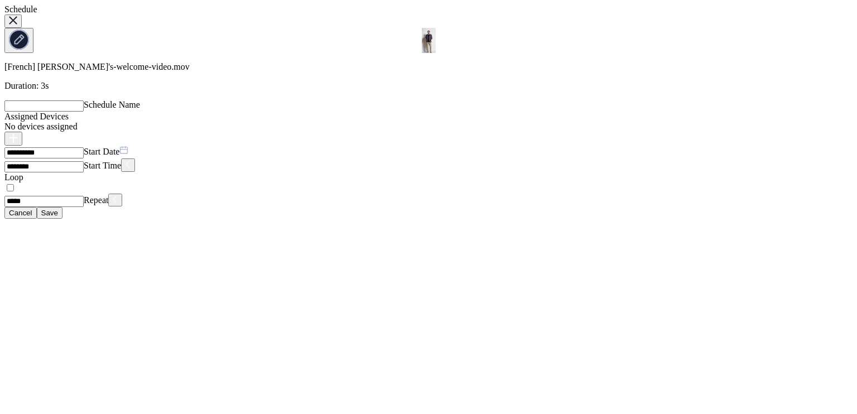
click at [84, 100] on input "Schedule Name" at bounding box center [43, 105] width 79 height 11
type input "******"
click at [18, 133] on div "button" at bounding box center [13, 138] width 9 height 11
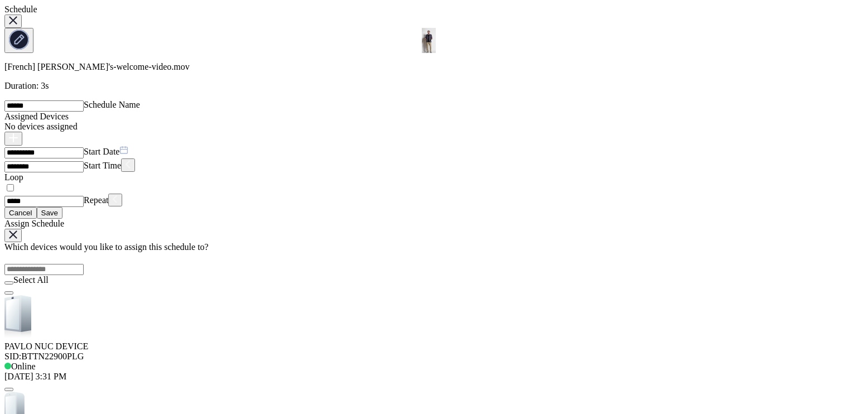
click at [352, 341] on div "PAVLO NUC DEVICE" at bounding box center [428, 346] width 848 height 10
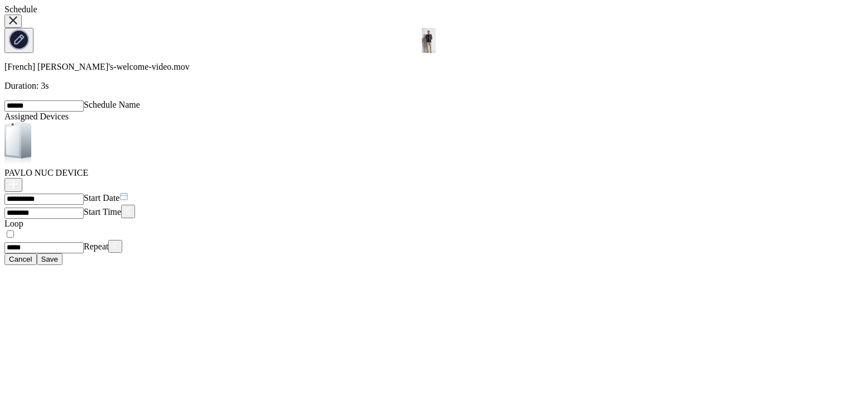
click at [84, 208] on input "********" at bounding box center [43, 213] width 79 height 11
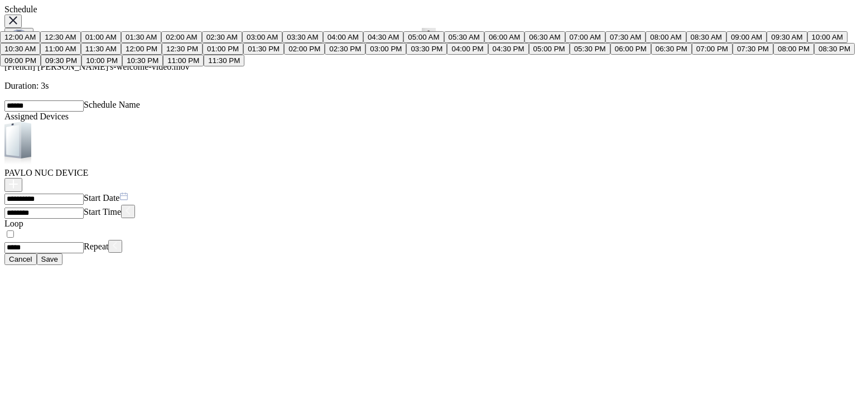
click at [84, 208] on input "********" at bounding box center [43, 213] width 79 height 11
type input "********"
click at [747, 156] on div "**********" at bounding box center [428, 134] width 848 height 261
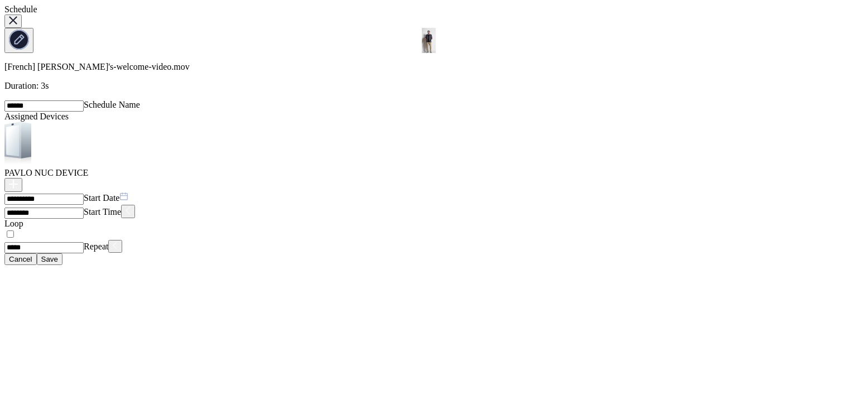
click at [58, 263] on div "Save" at bounding box center [49, 259] width 17 height 8
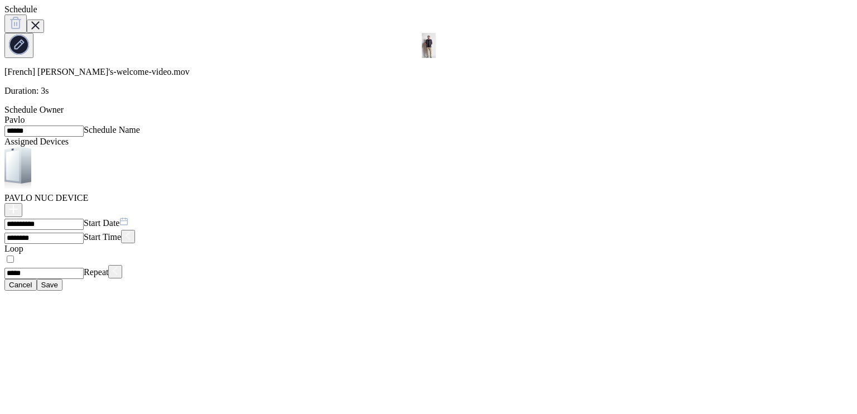
click at [84, 233] on input "********" at bounding box center [43, 238] width 79 height 11
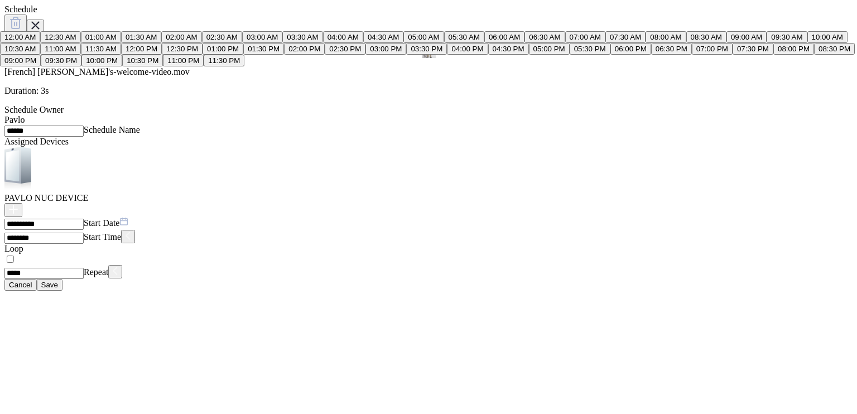
type input "********"
click at [740, 201] on div "**********" at bounding box center [428, 147] width 848 height 286
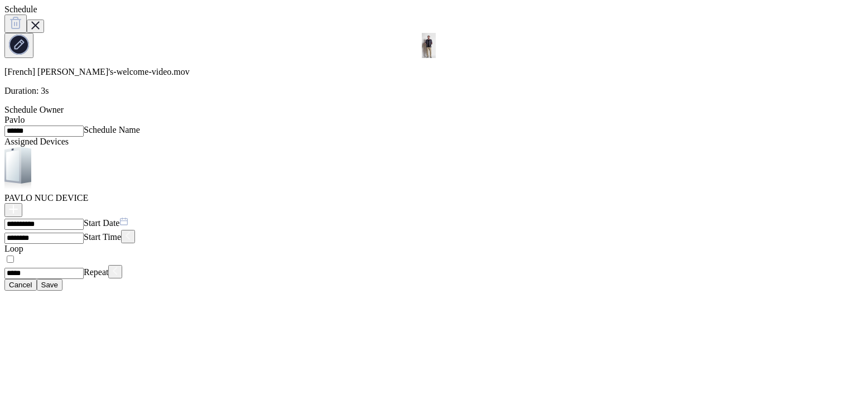
click at [58, 289] on div "Save" at bounding box center [49, 285] width 17 height 8
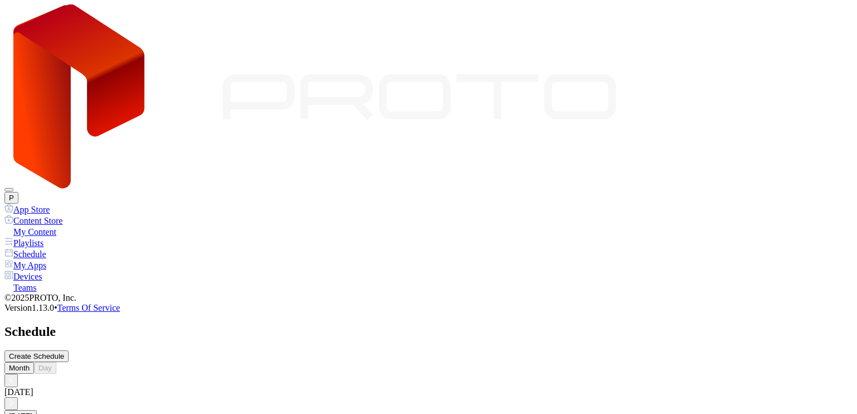
click at [35, 271] on div "Devices" at bounding box center [428, 276] width 848 height 11
click at [64, 226] on div "My Content" at bounding box center [428, 231] width 848 height 11
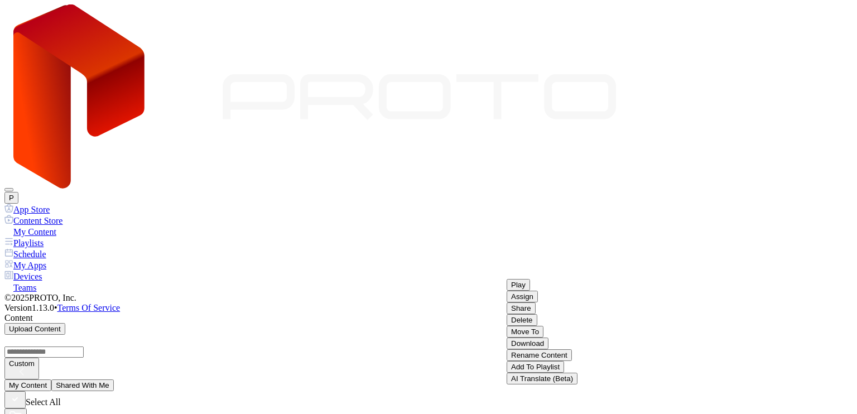
click at [530, 279] on button "Play" at bounding box center [518, 285] width 23 height 12
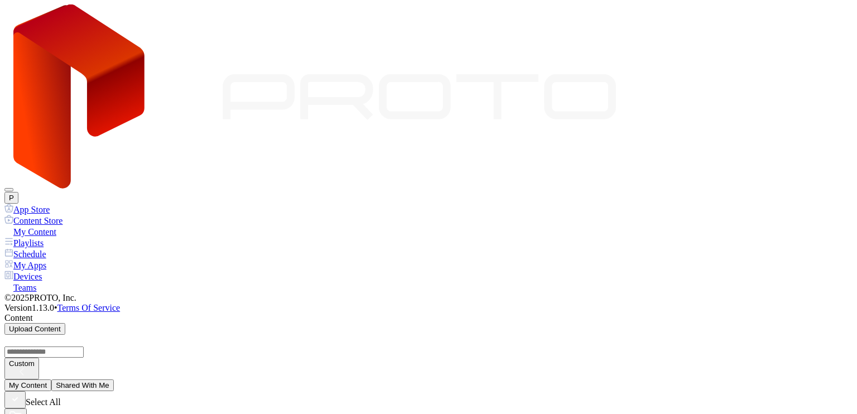
drag, startPoint x: 348, startPoint y: 194, endPoint x: 415, endPoint y: 247, distance: 85.8
drag, startPoint x: 500, startPoint y: 386, endPoint x: 498, endPoint y: 369, distance: 16.9
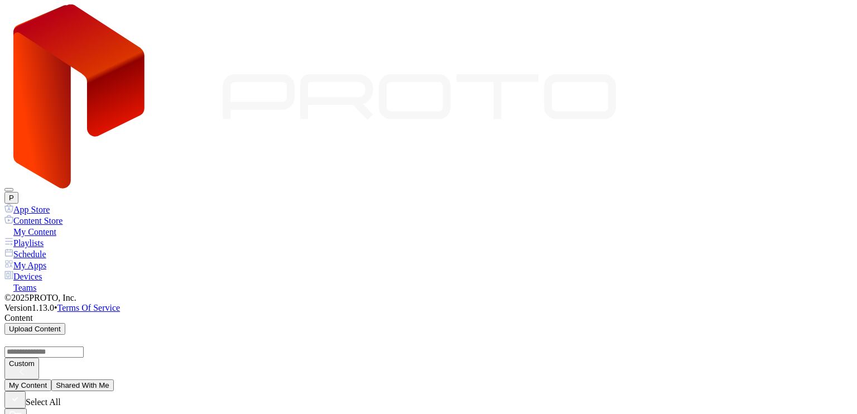
click at [52, 237] on div "Playlists" at bounding box center [428, 242] width 848 height 11
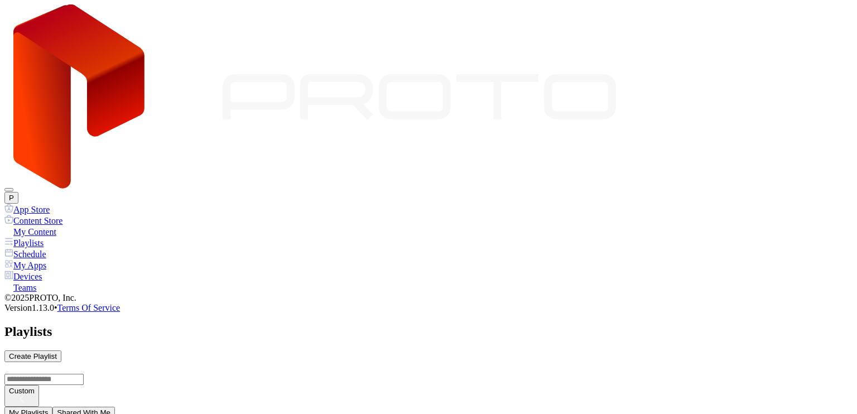
click at [47, 206] on button "Play" at bounding box center [34, 212] width 23 height 12
click at [59, 271] on div "Devices" at bounding box center [428, 276] width 848 height 11
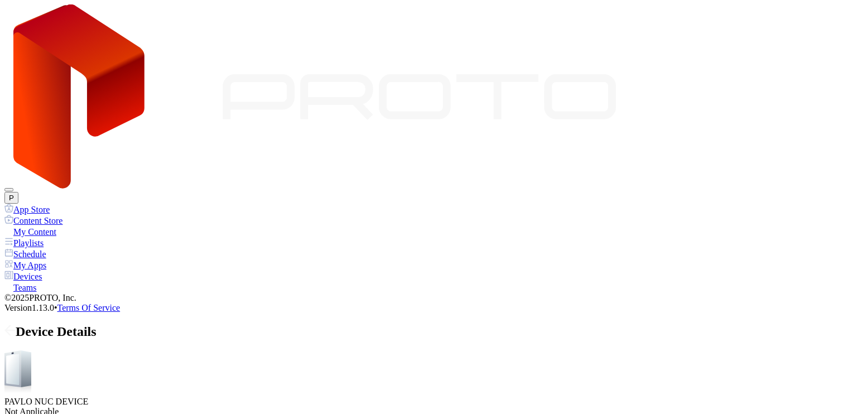
scroll to position [138, 0]
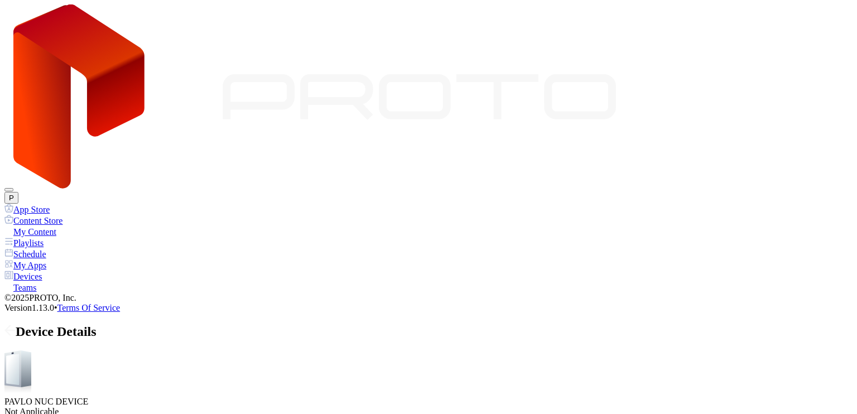
click at [61, 226] on div "My Content" at bounding box center [428, 231] width 848 height 11
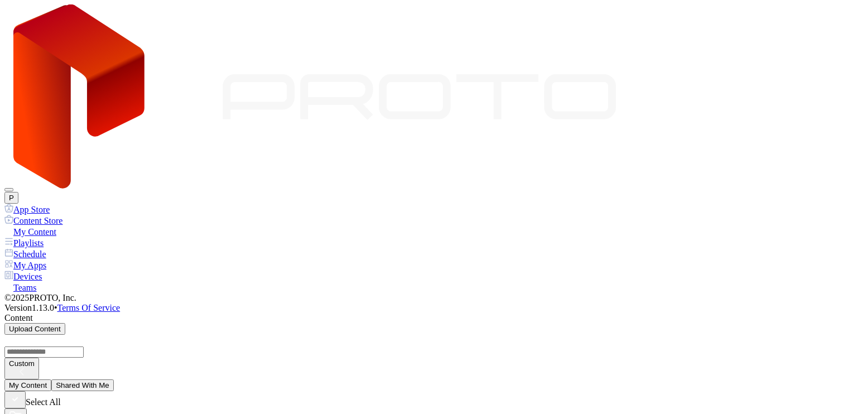
click at [348, 218] on button "Assign" at bounding box center [331, 224] width 31 height 12
drag, startPoint x: 353, startPoint y: 212, endPoint x: 378, endPoint y: 228, distance: 29.9
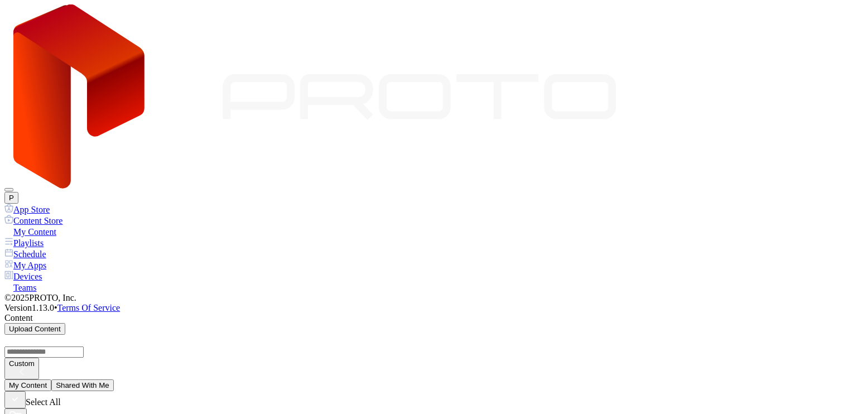
click at [68, 271] on div "Devices" at bounding box center [428, 276] width 848 height 11
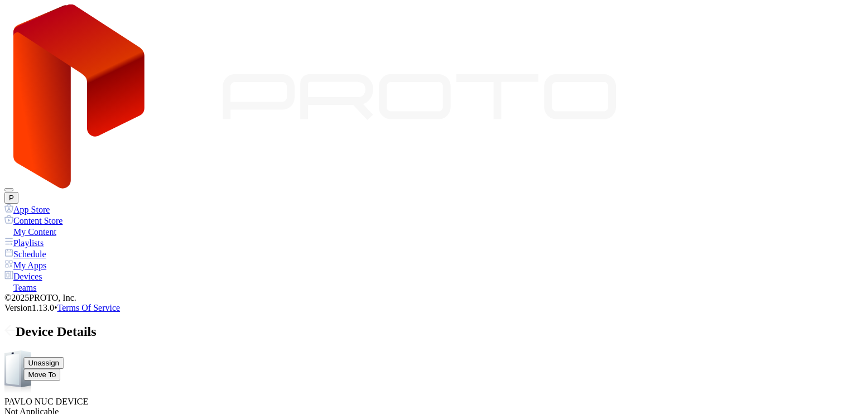
click at [64, 357] on button "Unassign" at bounding box center [43, 363] width 40 height 12
click at [61, 226] on div "My Content" at bounding box center [428, 231] width 848 height 11
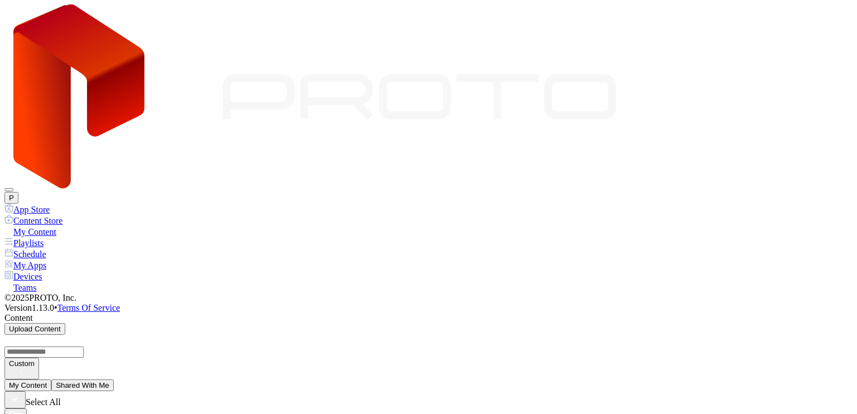
click at [64, 248] on div "Schedule" at bounding box center [428, 253] width 848 height 11
click at [64, 352] on div "Create Schedule" at bounding box center [36, 356] width 55 height 8
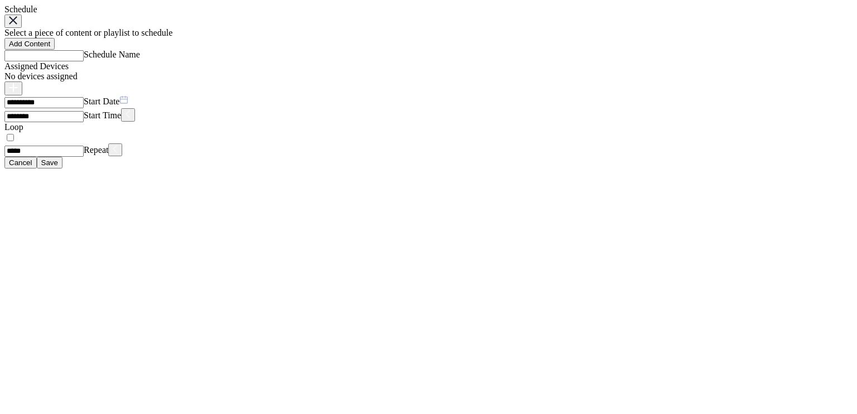
click at [50, 48] on div "Add Content" at bounding box center [29, 44] width 41 height 8
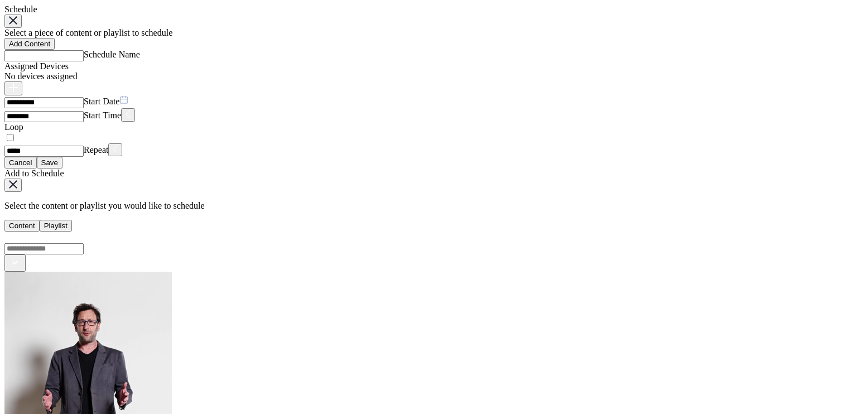
click at [72, 220] on button "Playlist" at bounding box center [56, 226] width 32 height 12
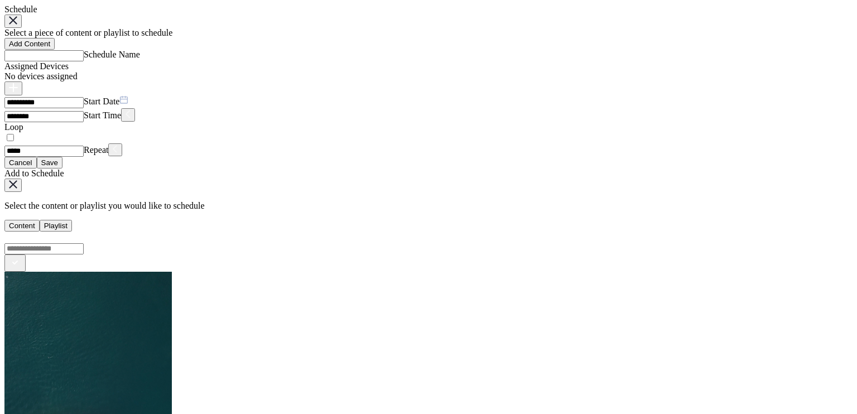
scroll to position [374, 0]
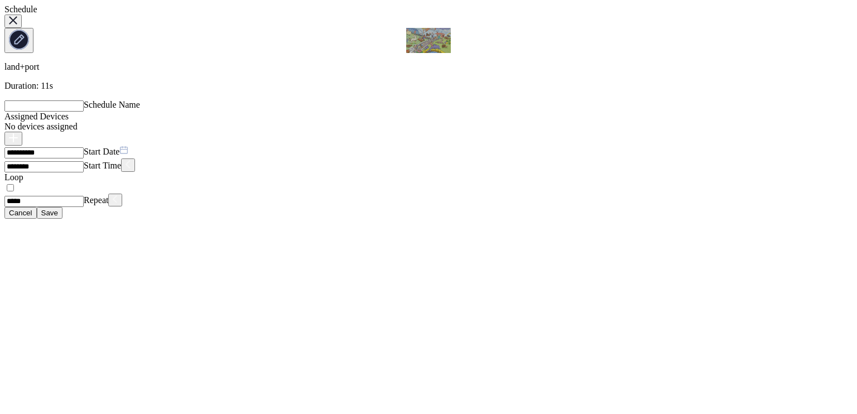
click at [84, 100] on input "Schedule Name" at bounding box center [43, 105] width 79 height 11
type input "******"
click at [17, 138] on icon "button" at bounding box center [13, 138] width 8 height 0
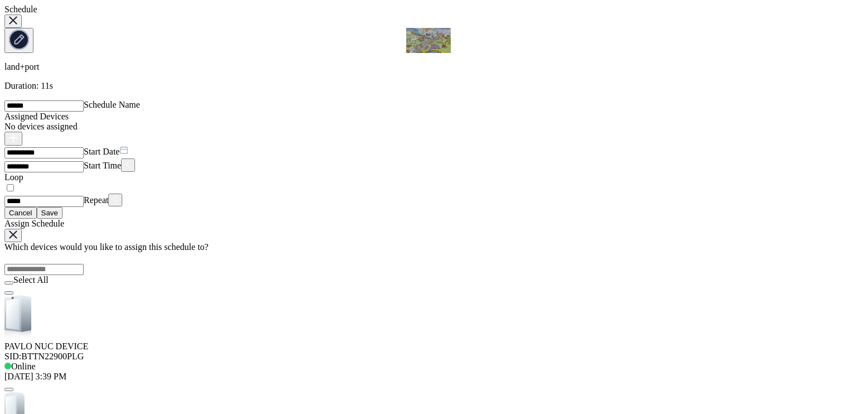
click at [348, 352] on div "SID: BTTN22900PLG" at bounding box center [428, 357] width 848 height 10
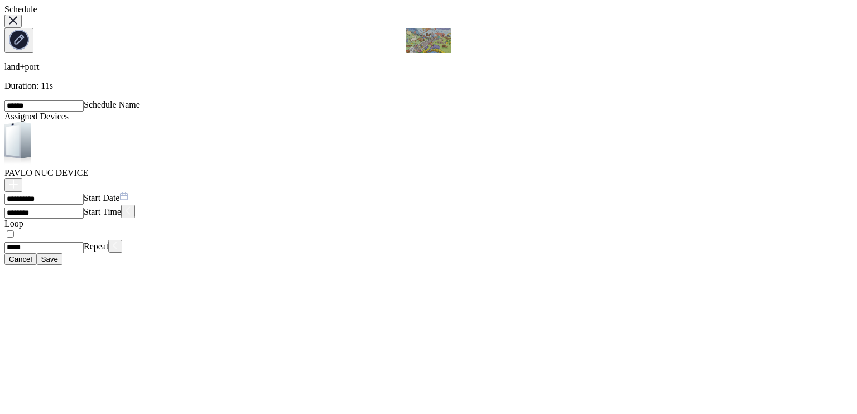
click at [84, 208] on input "********" at bounding box center [43, 213] width 79 height 11
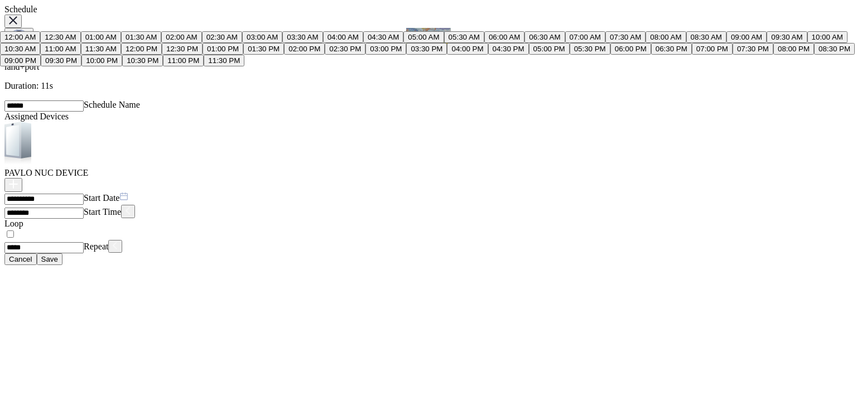
click at [84, 208] on input "********" at bounding box center [43, 213] width 79 height 11
type input "********"
click at [702, 138] on div "**********" at bounding box center [428, 134] width 848 height 261
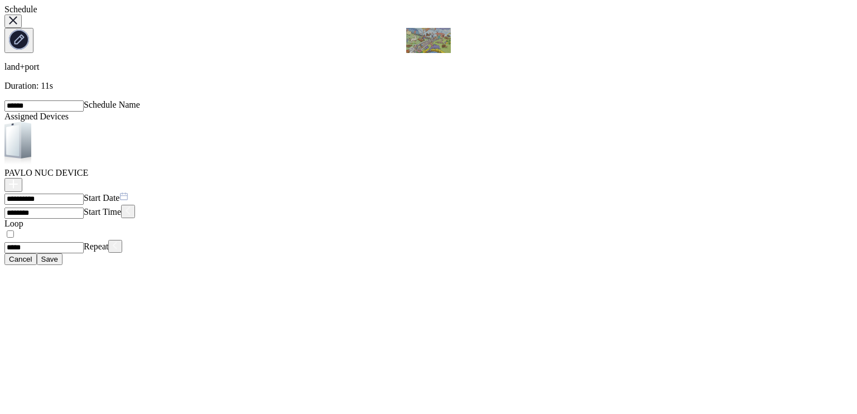
click at [58, 263] on div "Save" at bounding box center [49, 259] width 17 height 8
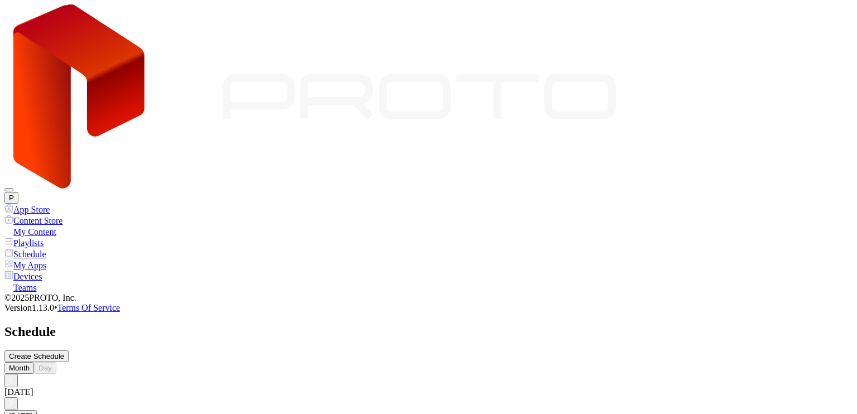
click at [37, 271] on div "Devices" at bounding box center [428, 276] width 848 height 11
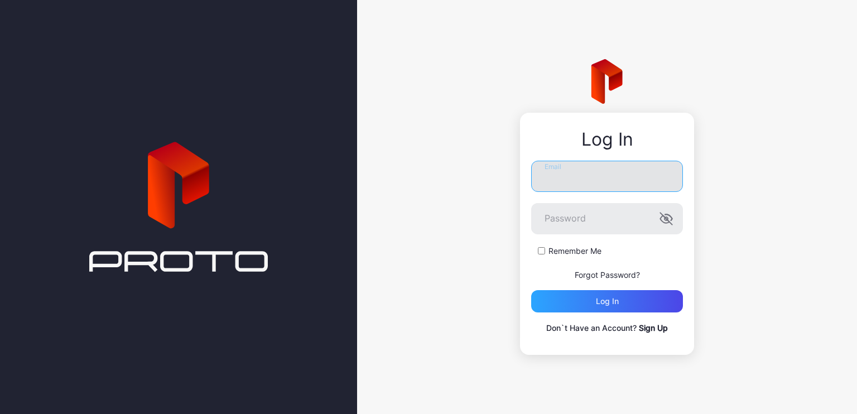
type input "**********"
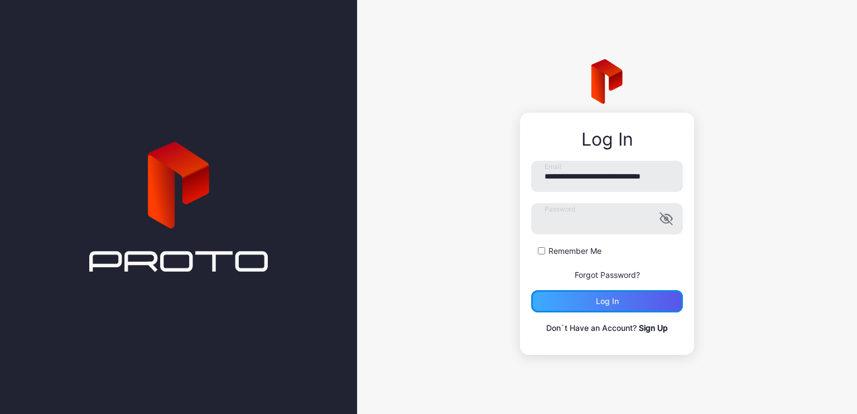
click at [605, 300] on div "Log in" at bounding box center [607, 301] width 23 height 9
